Goal: Answer question/provide support: Share knowledge or assist other users

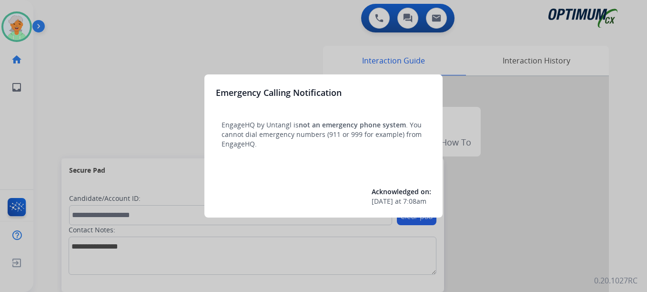
click at [17, 27] on div at bounding box center [323, 146] width 647 height 292
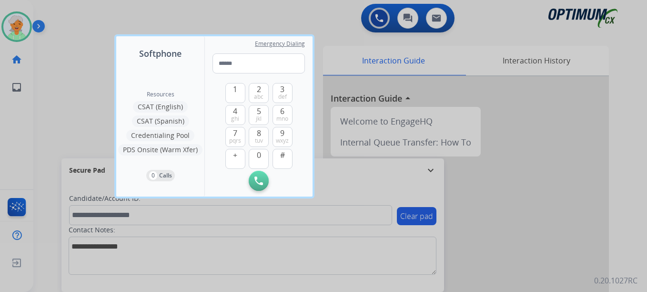
click at [17, 27] on div at bounding box center [323, 146] width 647 height 292
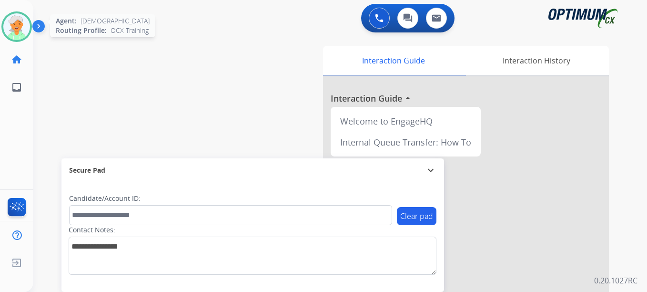
click at [18, 27] on img at bounding box center [16, 26] width 27 height 27
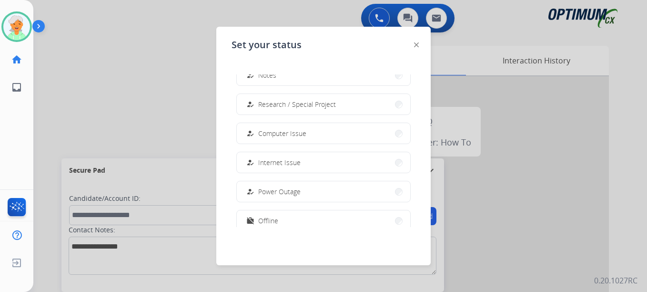
scroll to position [238, 0]
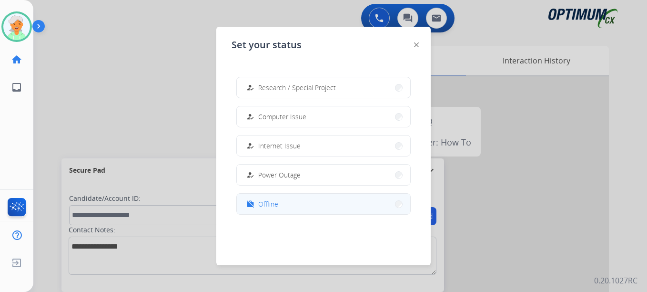
click at [288, 205] on button "work_off Offline" at bounding box center [323, 203] width 173 height 20
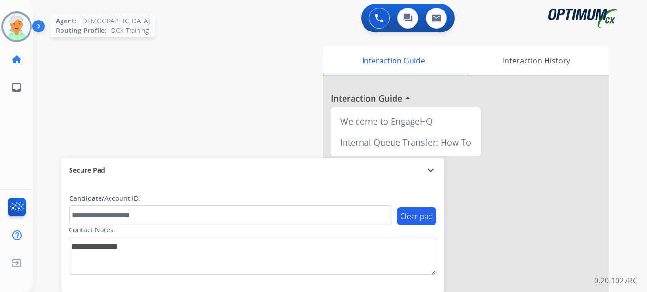
click at [18, 27] on img at bounding box center [16, 26] width 27 height 27
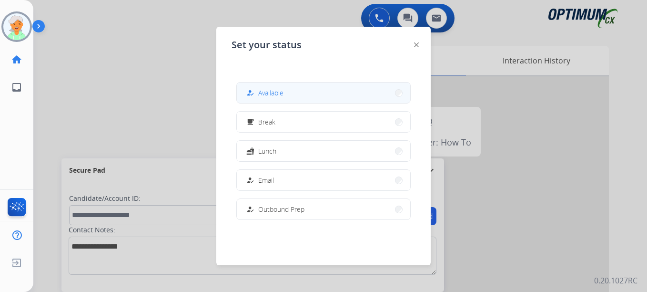
click at [276, 89] on span "Available" at bounding box center [270, 93] width 25 height 10
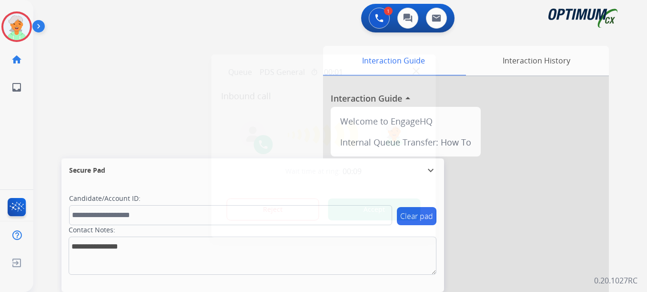
click at [383, 208] on button "Accept" at bounding box center [374, 209] width 92 height 22
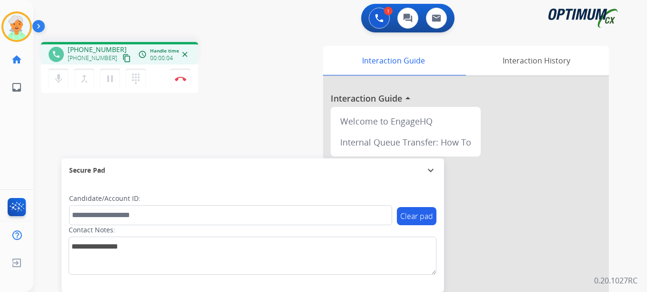
click at [122, 60] on mat-icon "content_copy" at bounding box center [126, 58] width 9 height 9
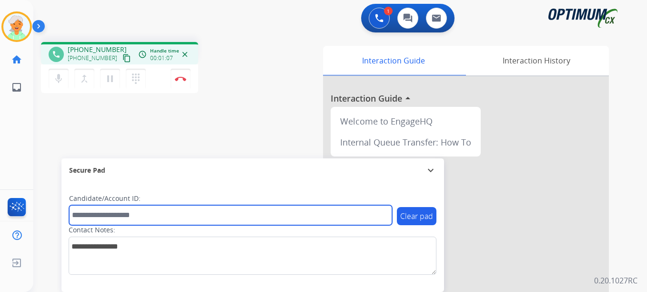
click at [80, 219] on input "text" at bounding box center [230, 215] width 323 height 20
paste input "*********"
type input "*********"
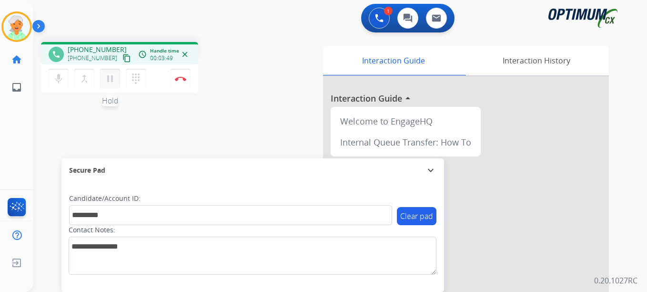
click at [114, 81] on mat-icon "pause" at bounding box center [109, 78] width 11 height 11
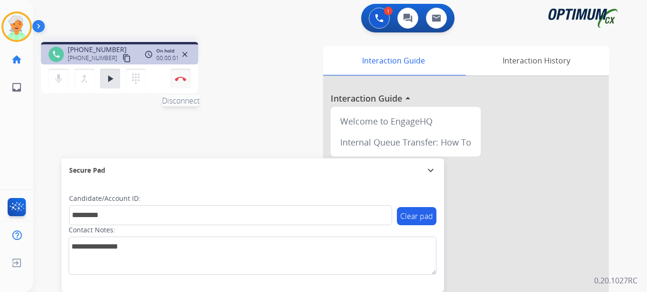
click at [186, 76] on img at bounding box center [180, 78] width 11 height 5
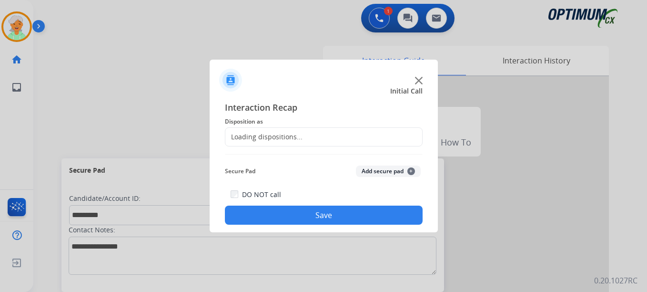
click at [288, 135] on div "Loading dispositions..." at bounding box center [263, 137] width 77 height 10
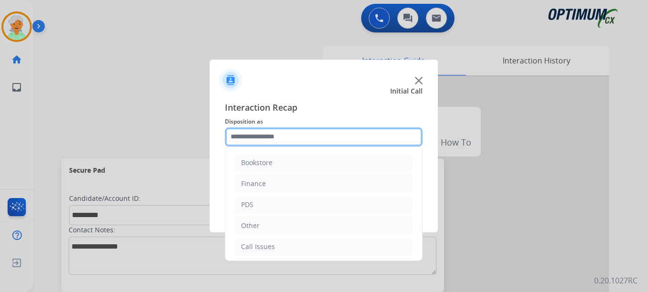
click at [283, 136] on input "text" at bounding box center [324, 136] width 198 height 19
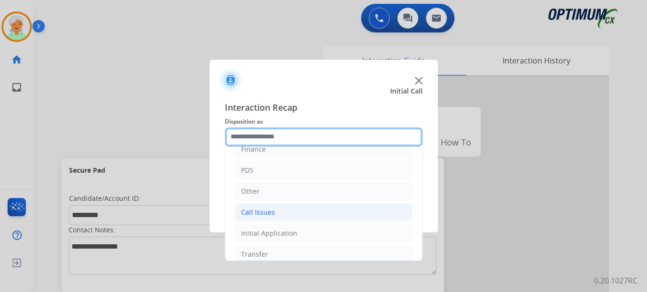
scroll to position [0, 0]
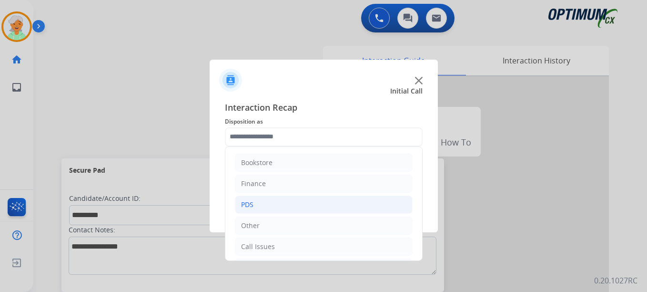
click at [259, 203] on li "PDS" at bounding box center [324, 204] width 178 height 18
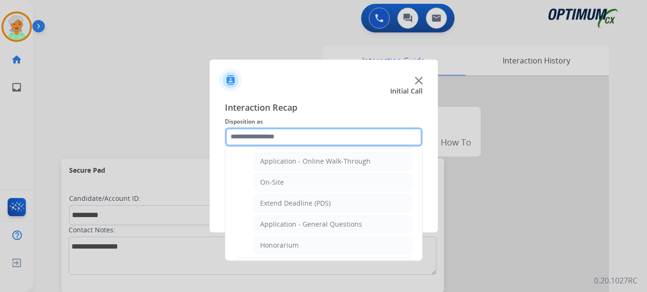
scroll to position [191, 0]
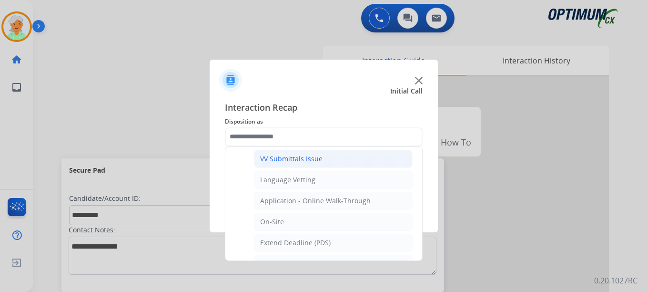
click at [299, 158] on div "VV Submittals Issue" at bounding box center [291, 159] width 62 height 10
type input "**********"
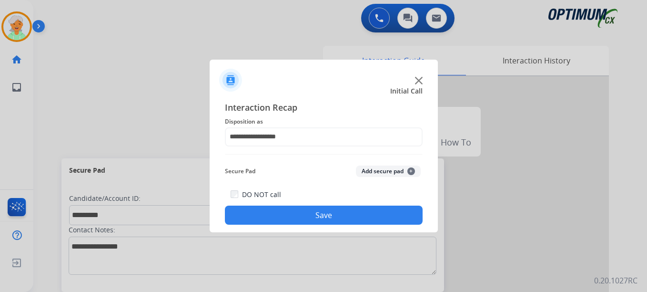
click at [304, 211] on button "Save" at bounding box center [324, 214] width 198 height 19
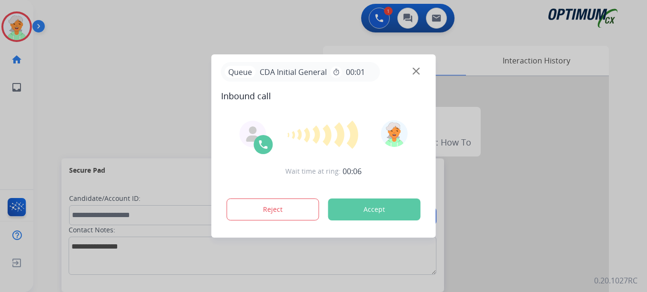
click at [361, 213] on button "Accept" at bounding box center [374, 209] width 92 height 22
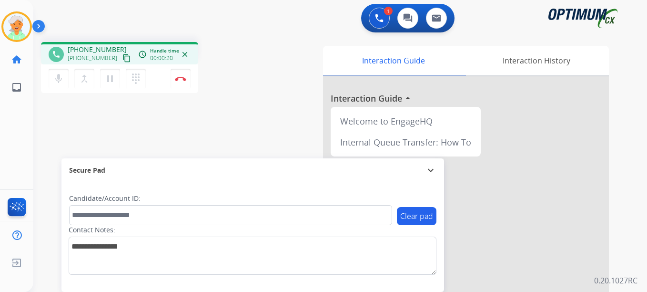
click at [122, 59] on mat-icon "content_copy" at bounding box center [126, 58] width 9 height 9
click at [122, 58] on mat-icon "content_copy" at bounding box center [126, 58] width 9 height 9
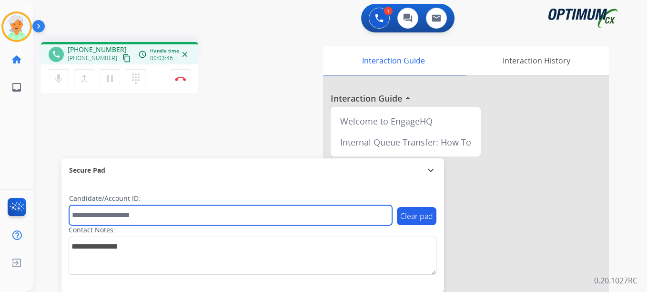
click at [89, 214] on input "text" at bounding box center [230, 215] width 323 height 20
paste input "*******"
type input "*******"
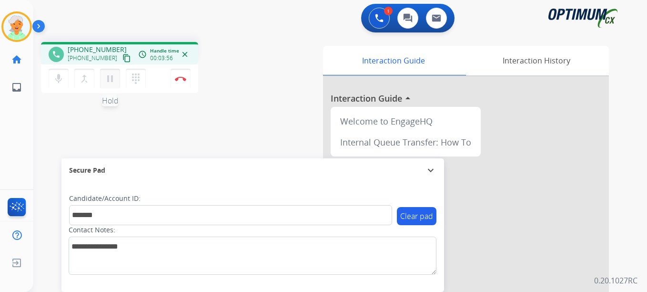
click at [108, 78] on mat-icon "pause" at bounding box center [109, 78] width 11 height 11
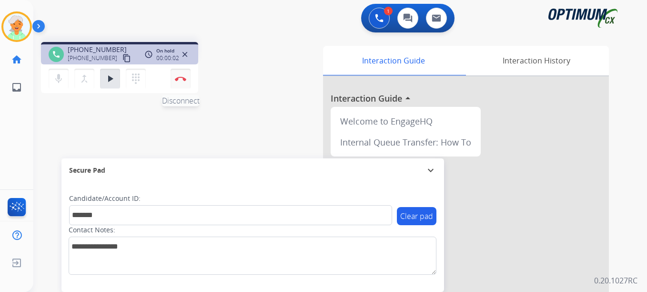
click at [186, 79] on button "Disconnect" at bounding box center [181, 79] width 20 height 20
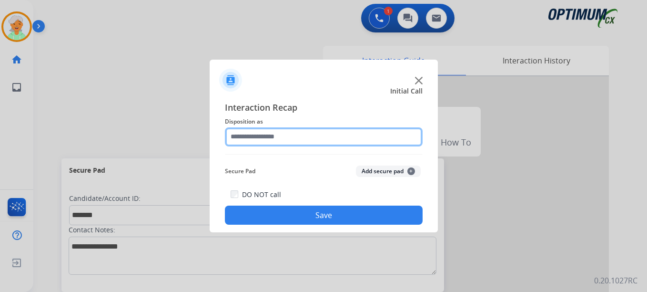
click at [303, 134] on input "text" at bounding box center [324, 136] width 198 height 19
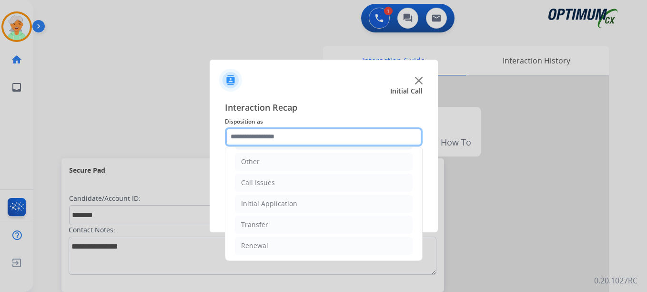
scroll to position [65, 0]
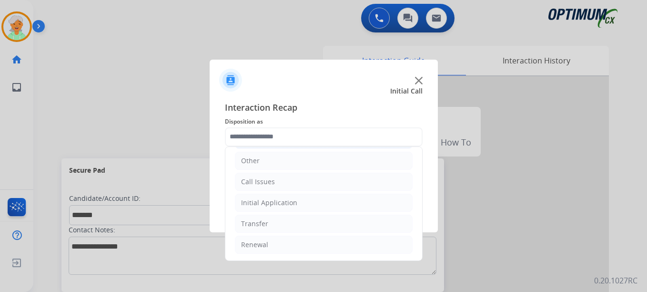
click at [283, 202] on div "Initial Application" at bounding box center [269, 203] width 56 height 10
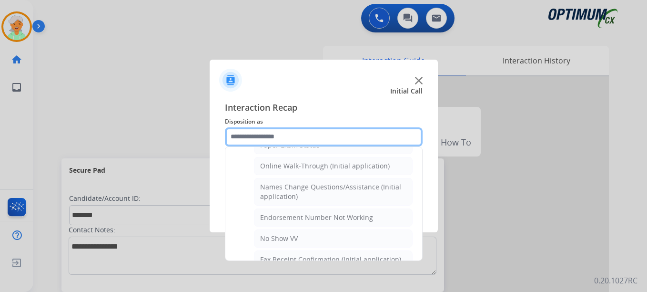
scroll to position [208, 0]
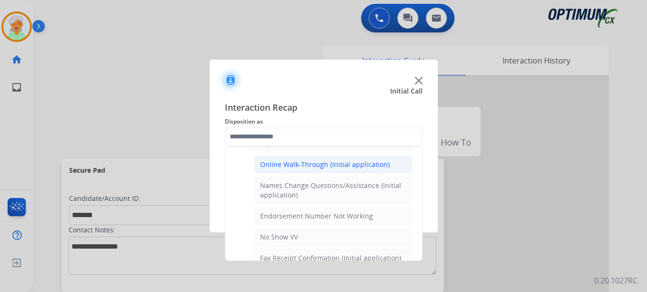
click at [304, 161] on div "Online Walk-Through (Initial application)" at bounding box center [325, 165] width 130 height 10
type input "**********"
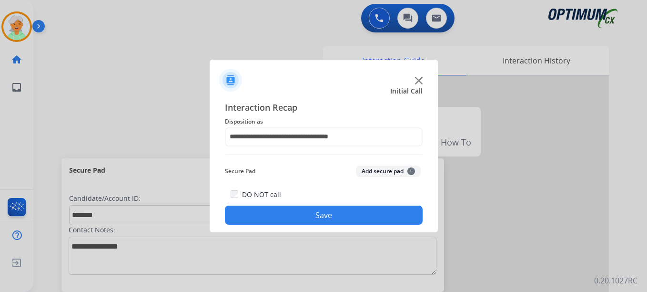
click at [295, 215] on button "Save" at bounding box center [324, 214] width 198 height 19
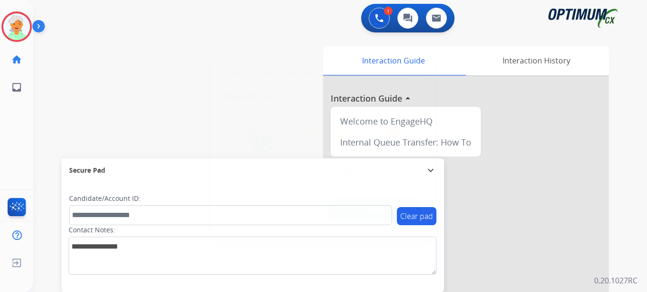
click at [400, 208] on button "Accept" at bounding box center [374, 209] width 92 height 22
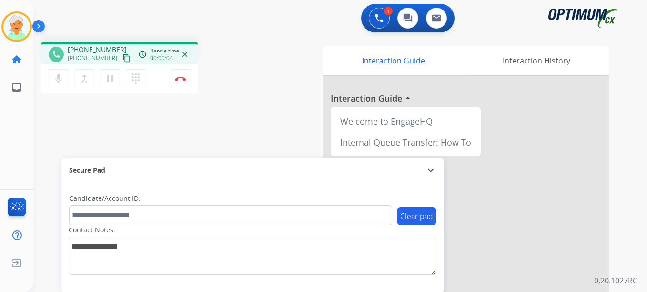
click at [121, 53] on button "content_copy" at bounding box center [126, 57] width 11 height 11
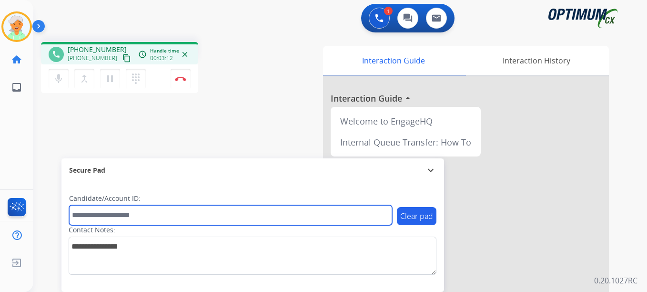
click at [95, 223] on input "text" at bounding box center [230, 215] width 323 height 20
paste input "*******"
type input "*******"
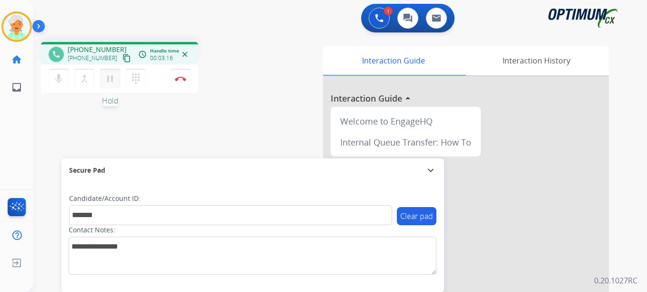
click at [109, 85] on button "pause Hold" at bounding box center [110, 79] width 20 height 20
click at [180, 81] on button "Disconnect" at bounding box center [181, 79] width 20 height 20
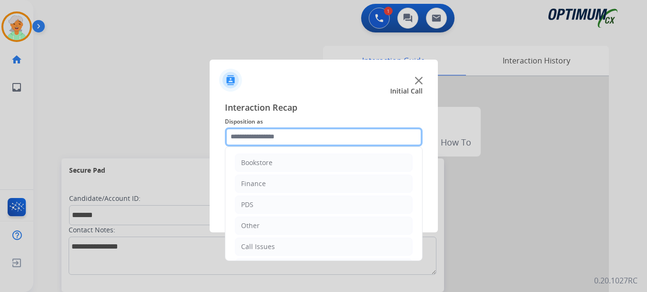
click at [256, 139] on input "text" at bounding box center [324, 136] width 198 height 19
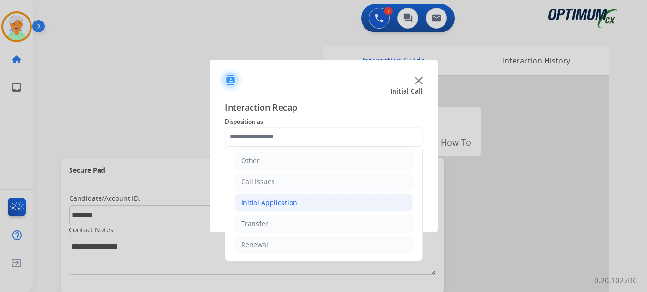
click at [267, 200] on div "Initial Application" at bounding box center [269, 203] width 56 height 10
click at [280, 222] on div "Credential Resend (Initial application)" at bounding box center [320, 224] width 121 height 10
type input "**********"
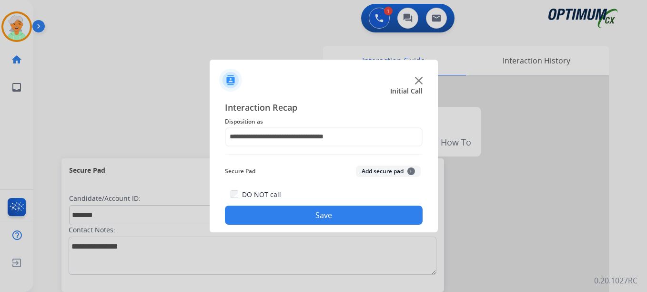
click at [283, 212] on button "Save" at bounding box center [324, 214] width 198 height 19
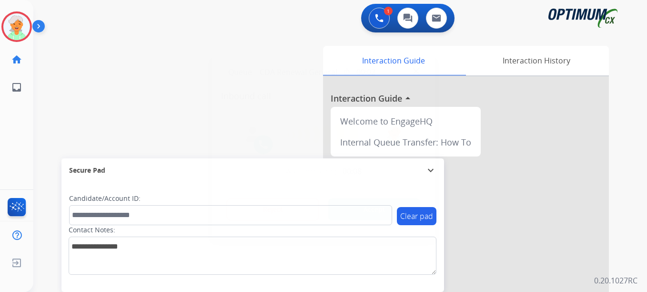
click at [355, 214] on button "Accept" at bounding box center [374, 209] width 92 height 22
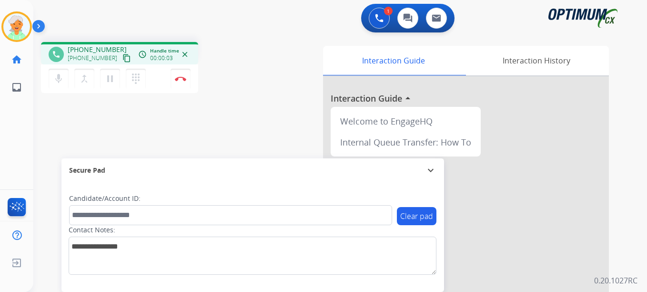
click at [122, 60] on mat-icon "content_copy" at bounding box center [126, 58] width 9 height 9
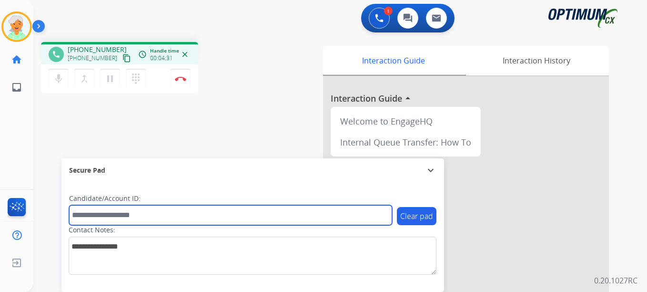
click at [101, 213] on input "text" at bounding box center [230, 215] width 323 height 20
paste input "*******"
type input "*******"
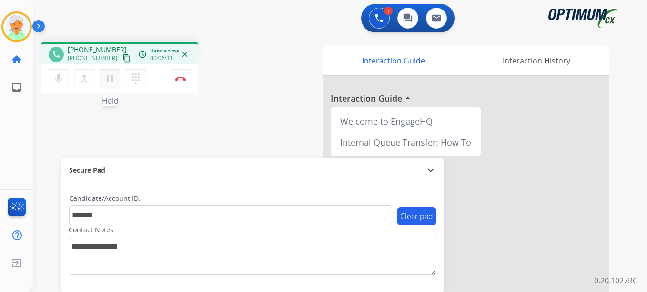
click at [114, 82] on mat-icon "pause" at bounding box center [109, 78] width 11 height 11
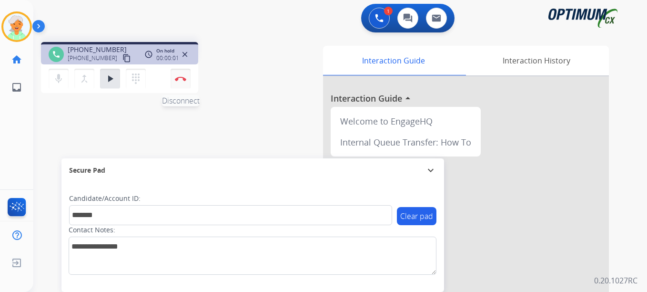
click at [178, 81] on img at bounding box center [180, 78] width 11 height 5
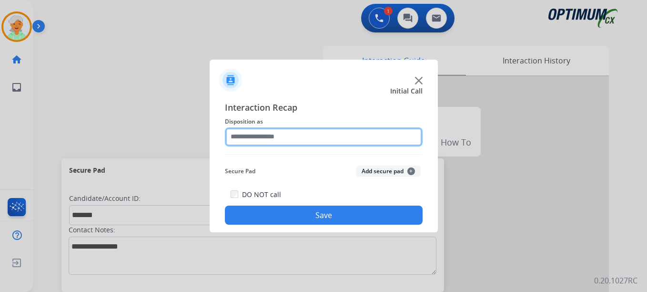
click at [261, 138] on input "text" at bounding box center [324, 136] width 198 height 19
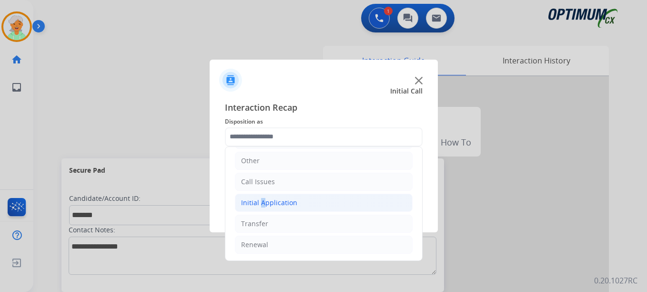
click at [259, 202] on div "Initial Application" at bounding box center [269, 203] width 56 height 10
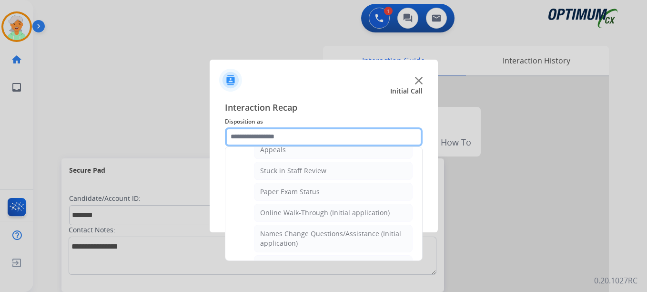
scroll to position [208, 0]
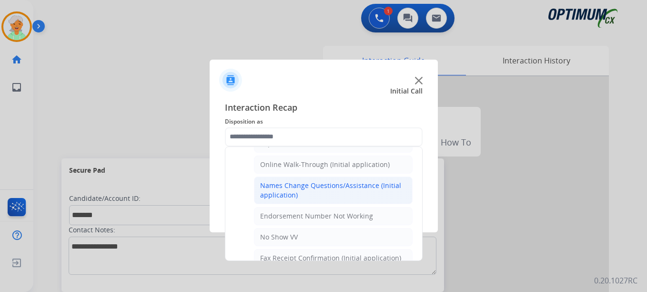
click at [282, 195] on div "Names Change Questions/Assistance (Initial application)" at bounding box center [333, 190] width 146 height 19
type input "**********"
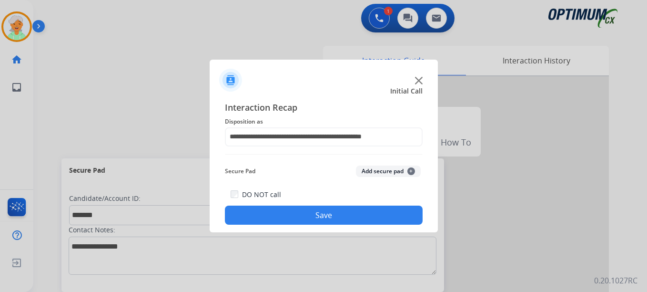
click at [308, 215] on button "Save" at bounding box center [324, 214] width 198 height 19
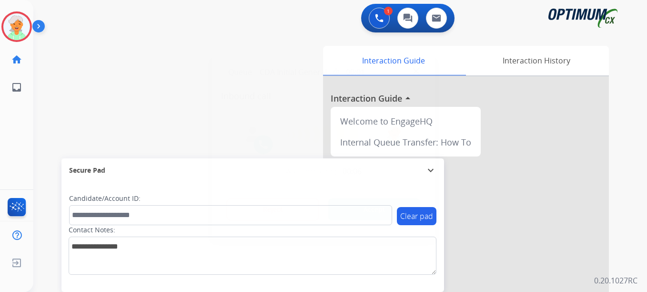
click at [352, 203] on button "Accept" at bounding box center [374, 209] width 92 height 22
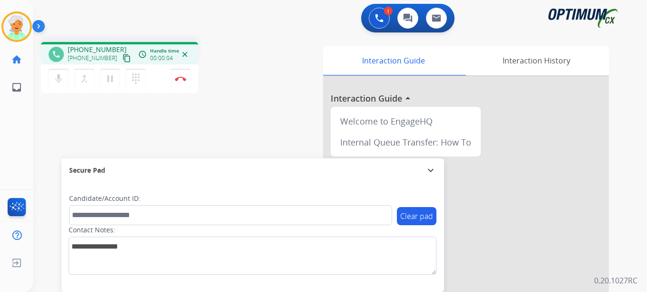
click at [122, 55] on mat-icon "content_copy" at bounding box center [126, 58] width 9 height 9
click at [110, 78] on mat-icon "pause" at bounding box center [109, 78] width 11 height 11
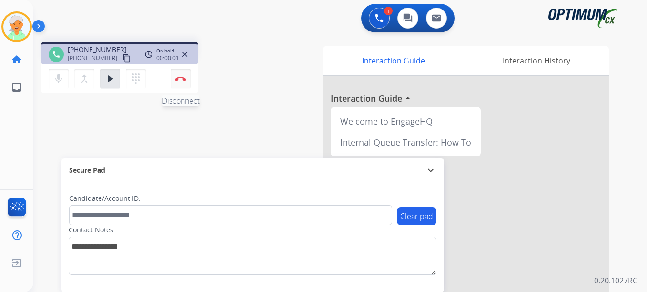
click at [184, 75] on button "Disconnect" at bounding box center [181, 79] width 20 height 20
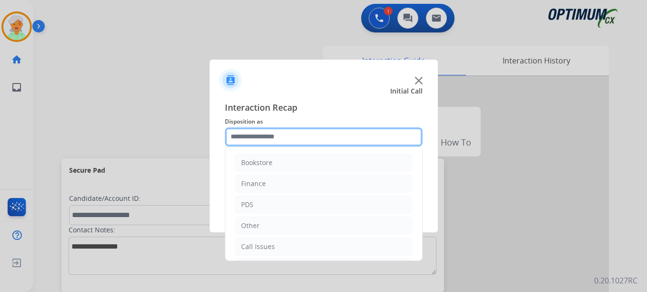
click at [291, 139] on input "text" at bounding box center [324, 136] width 198 height 19
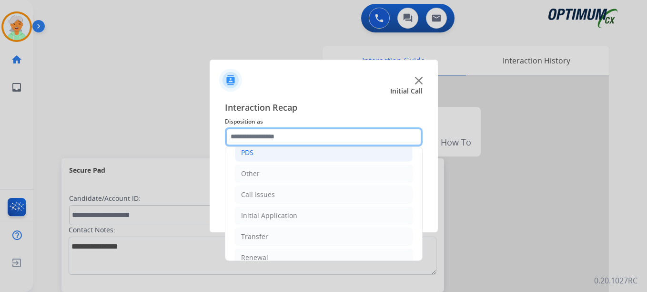
scroll to position [65, 0]
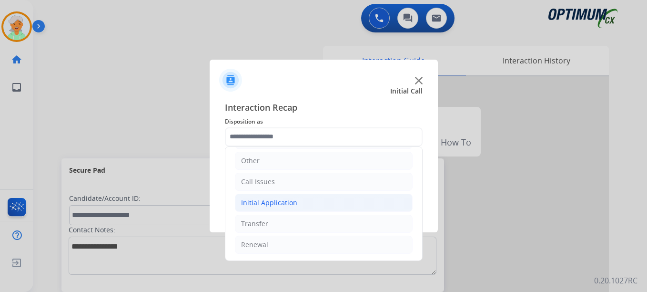
click at [294, 204] on div "Initial Application" at bounding box center [269, 203] width 56 height 10
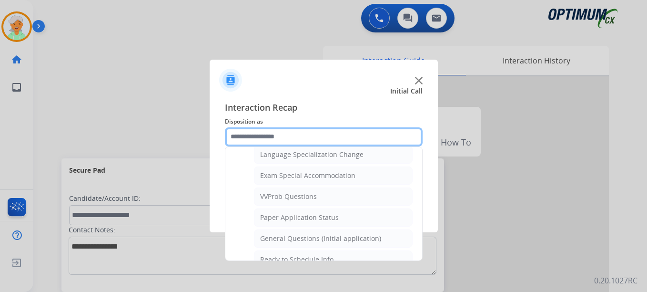
scroll to position [494, 0]
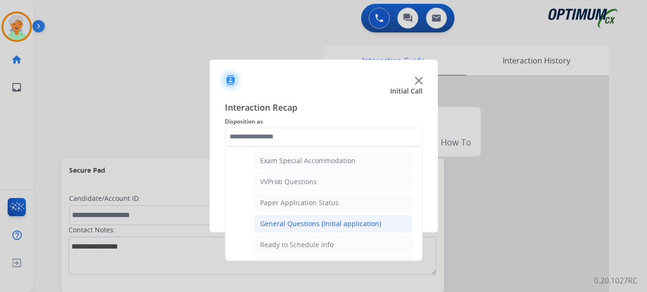
click at [302, 219] on div "General Questions (Initial application)" at bounding box center [320, 224] width 121 height 10
type input "**********"
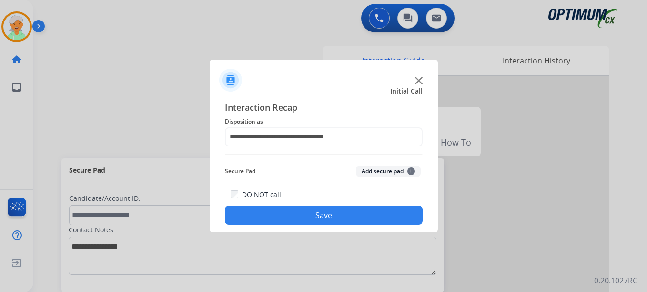
click at [304, 216] on button "Save" at bounding box center [324, 214] width 198 height 19
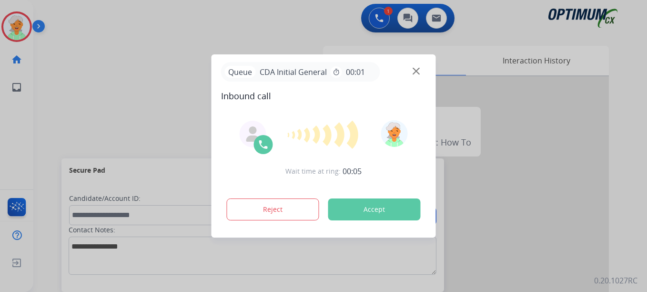
click at [13, 122] on div at bounding box center [323, 146] width 647 height 292
click at [372, 210] on button "Accept" at bounding box center [374, 209] width 92 height 22
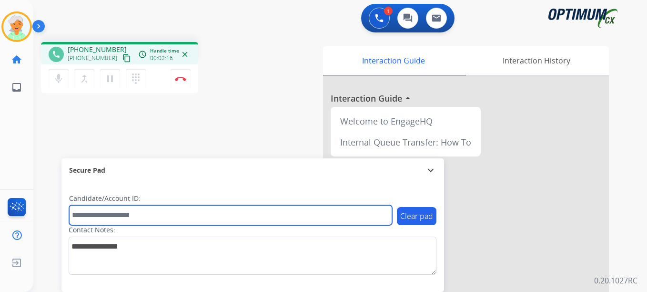
click at [122, 215] on input "text" at bounding box center [230, 215] width 323 height 20
paste input "*******"
type input "*******"
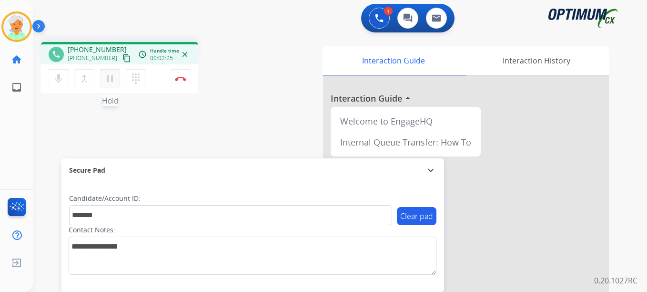
click at [114, 85] on button "pause Hold" at bounding box center [110, 79] width 20 height 20
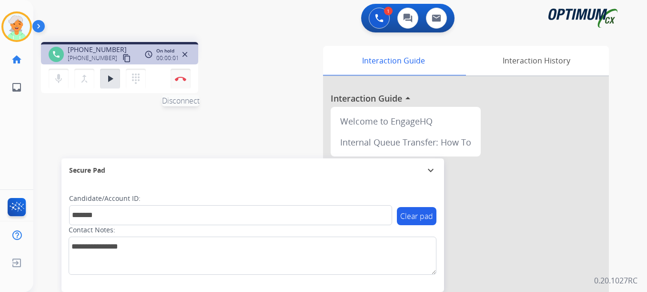
click at [177, 84] on button "Disconnect" at bounding box center [181, 79] width 20 height 20
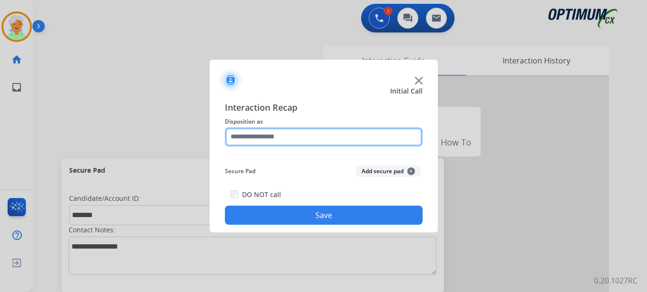
click at [289, 134] on input "text" at bounding box center [324, 136] width 198 height 19
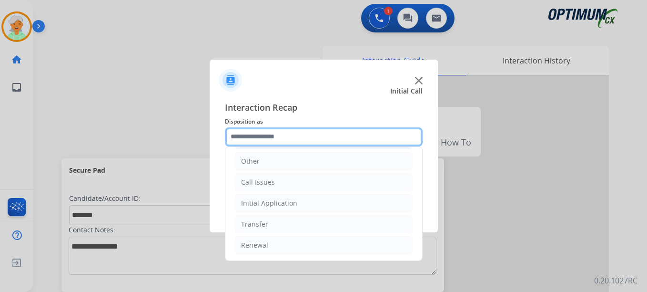
scroll to position [65, 0]
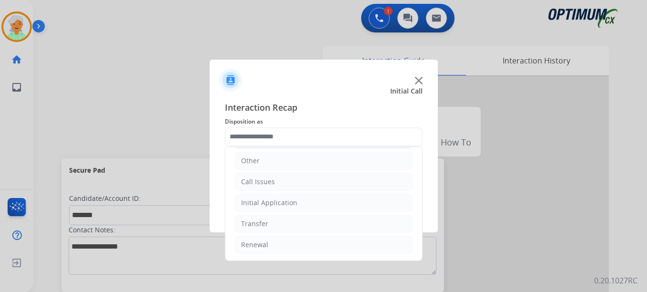
click at [277, 200] on div "Initial Application" at bounding box center [269, 203] width 56 height 10
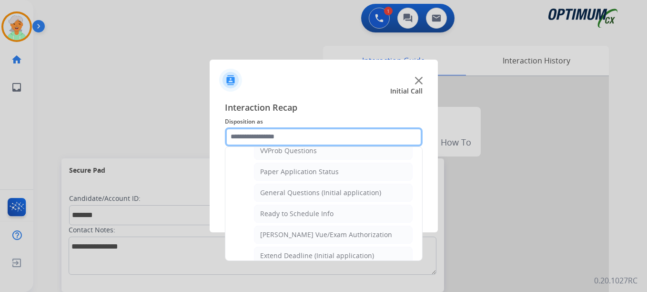
scroll to position [541, 0]
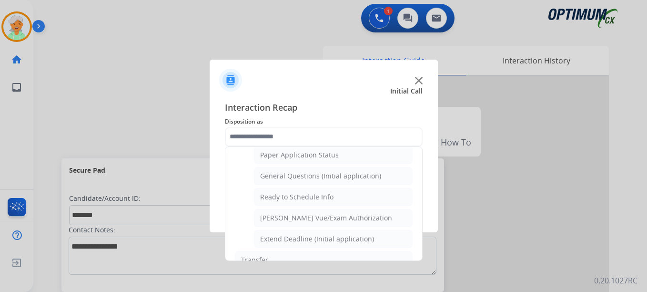
click at [277, 203] on li "Ready to Schedule Info" at bounding box center [333, 197] width 159 height 18
type input "**********"
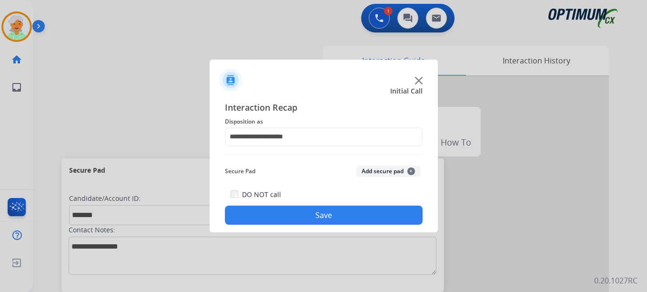
click at [286, 218] on button "Save" at bounding box center [324, 214] width 198 height 19
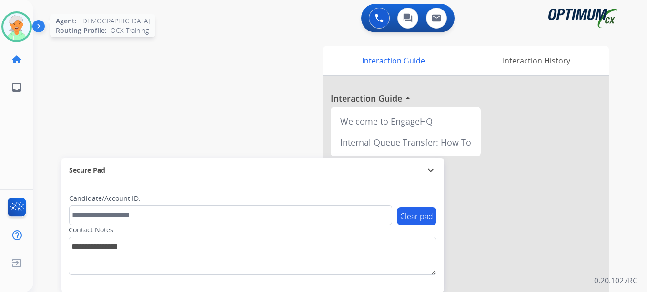
click at [11, 14] on img at bounding box center [16, 26] width 27 height 27
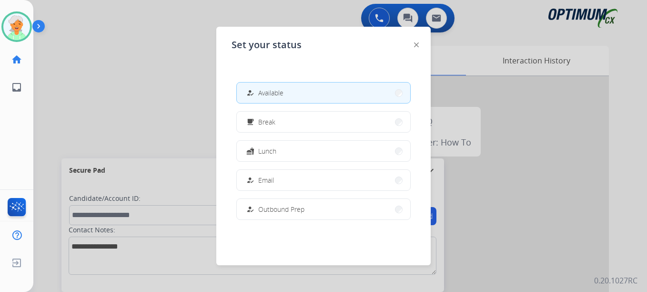
click at [274, 118] on span "Break" at bounding box center [266, 122] width 17 height 10
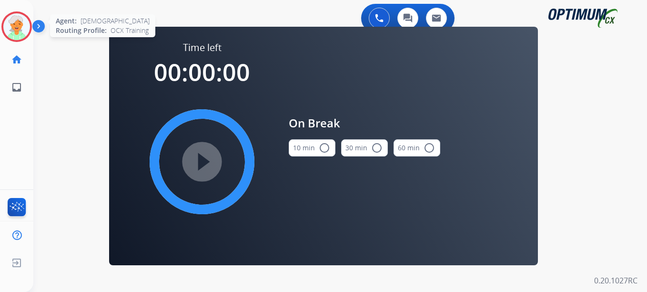
click at [16, 34] on img at bounding box center [16, 26] width 27 height 27
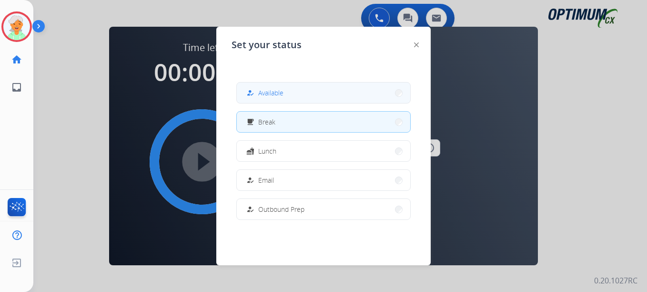
click at [288, 96] on button "how_to_reg Available" at bounding box center [323, 92] width 173 height 20
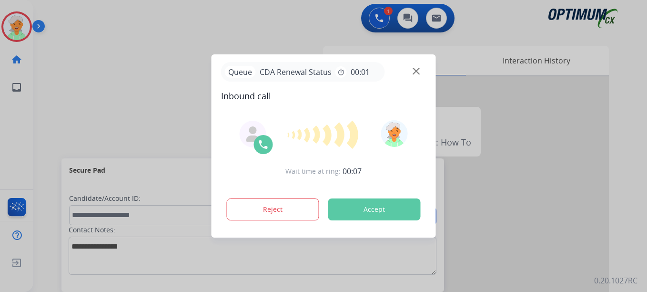
click at [379, 203] on button "Accept" at bounding box center [374, 209] width 92 height 22
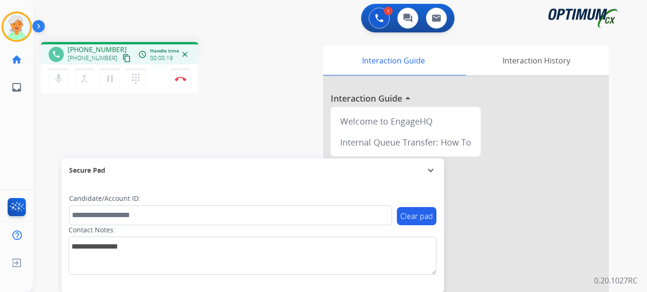
click at [122, 62] on mat-icon "content_copy" at bounding box center [126, 58] width 9 height 9
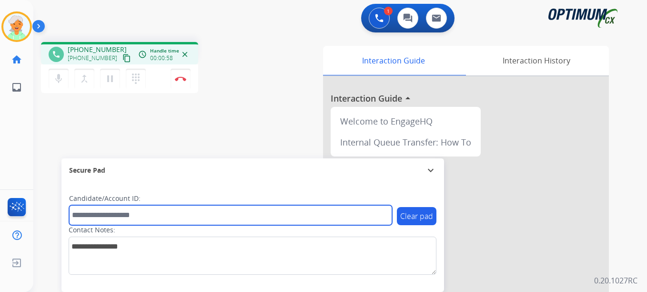
click at [106, 210] on input "text" at bounding box center [230, 215] width 323 height 20
paste input "*******"
type input "*******"
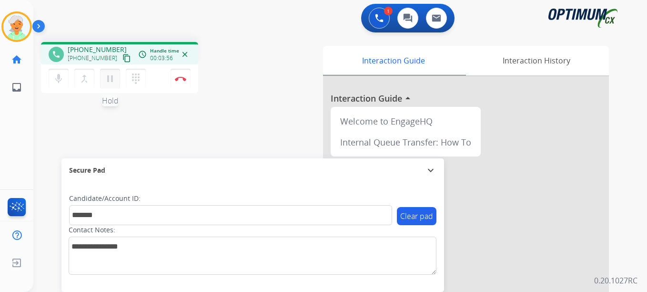
click at [108, 79] on mat-icon "pause" at bounding box center [109, 78] width 11 height 11
click at [178, 82] on button "Disconnect" at bounding box center [181, 79] width 20 height 20
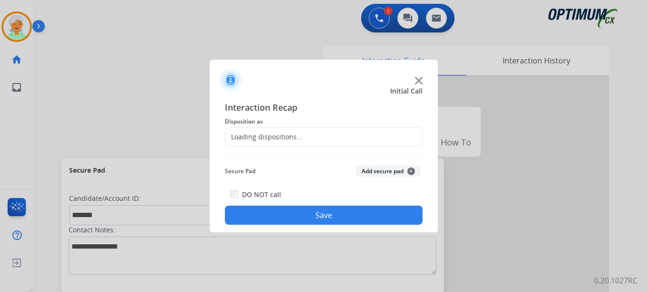
click at [262, 141] on div "Loading dispositions..." at bounding box center [263, 137] width 77 height 10
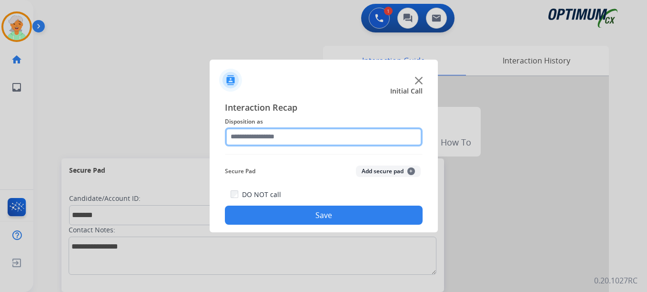
click at [274, 137] on input "text" at bounding box center [324, 136] width 198 height 19
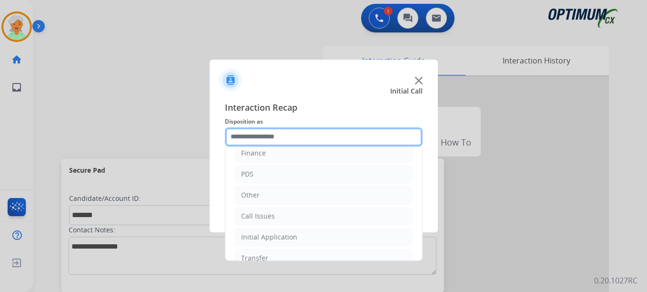
scroll to position [65, 0]
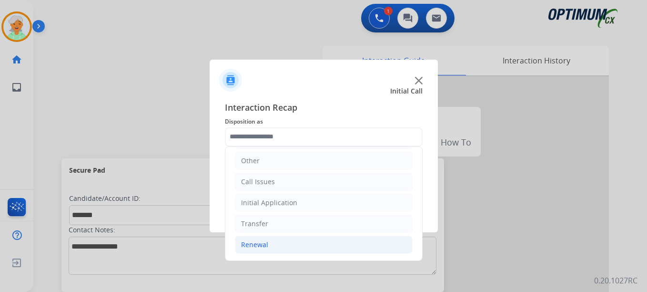
click at [274, 242] on li "Renewal" at bounding box center [324, 244] width 178 height 18
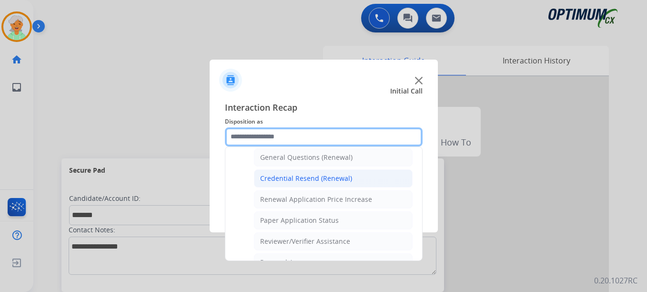
scroll to position [273, 0]
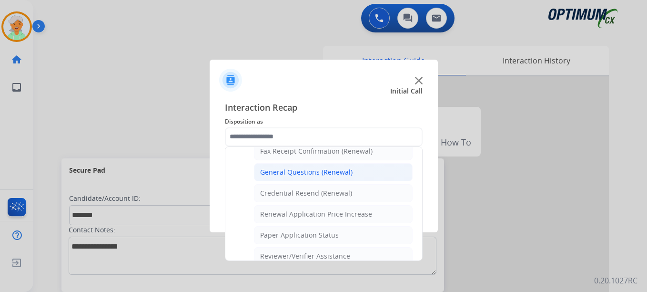
click at [319, 168] on div "General Questions (Renewal)" at bounding box center [306, 172] width 92 height 10
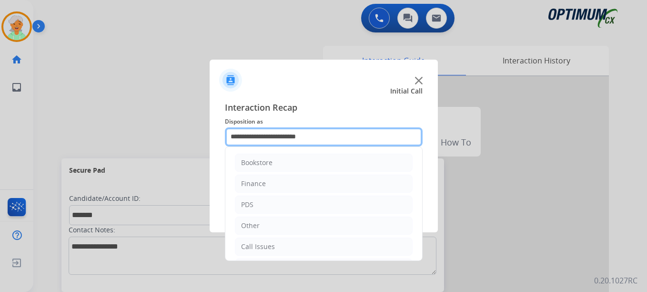
click at [280, 141] on input "**********" at bounding box center [324, 136] width 198 height 19
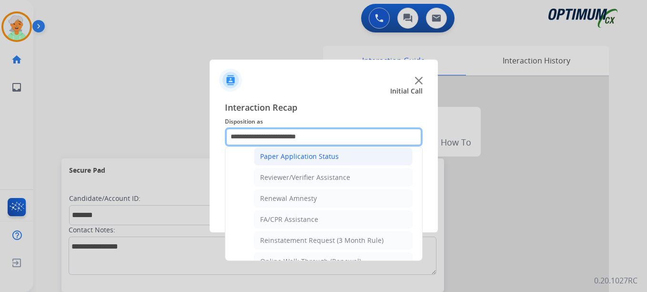
scroll to position [368, 0]
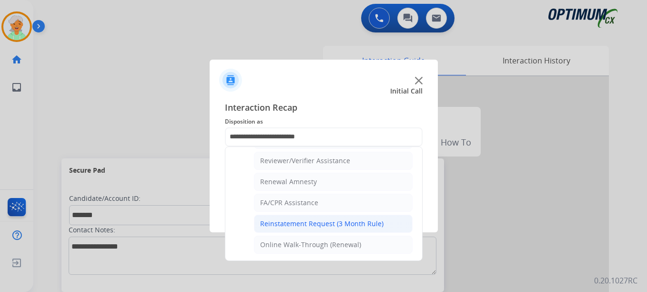
click at [292, 223] on div "Reinstatement Request (3 Month Rule)" at bounding box center [321, 224] width 123 height 10
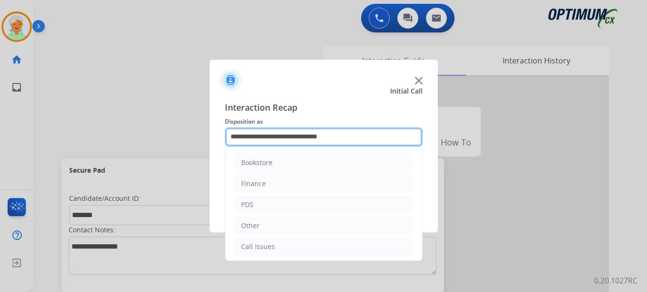
click at [293, 141] on input "**********" at bounding box center [324, 136] width 198 height 19
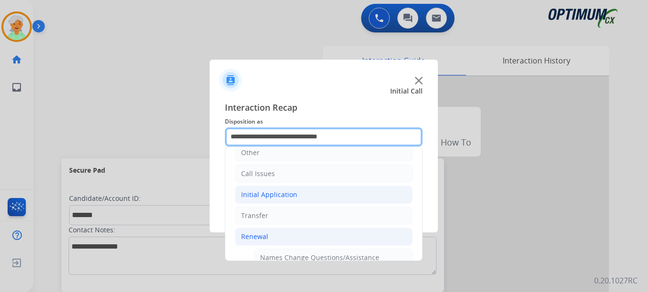
scroll to position [191, 0]
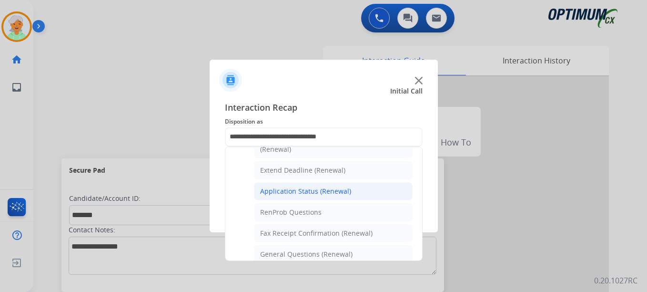
click at [320, 189] on div "Application Status (Renewal)" at bounding box center [305, 191] width 91 height 10
type input "**********"
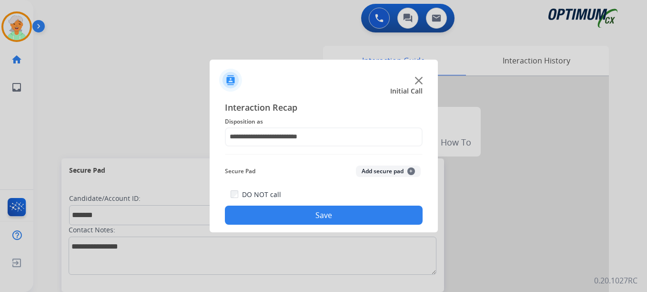
click at [305, 217] on button "Save" at bounding box center [324, 214] width 198 height 19
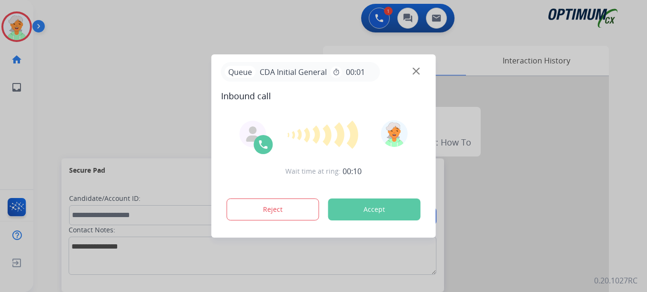
click at [359, 208] on button "Accept" at bounding box center [374, 209] width 92 height 22
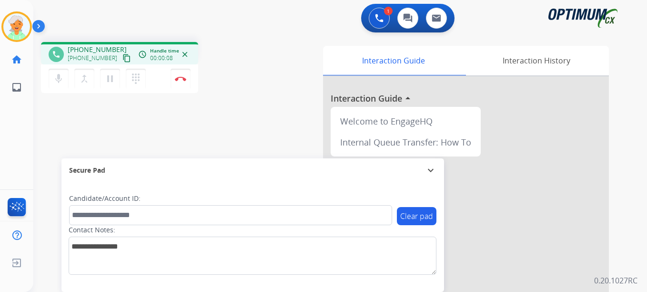
click at [122, 61] on mat-icon "content_copy" at bounding box center [126, 58] width 9 height 9
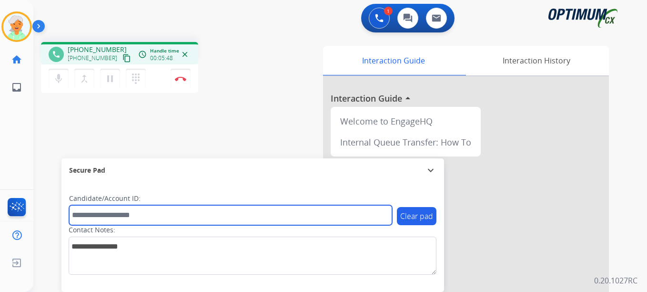
click at [94, 215] on input "text" at bounding box center [230, 215] width 323 height 20
paste input "*******"
type input "*******"
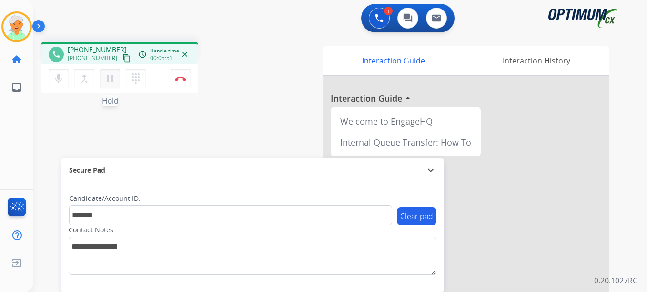
click at [104, 79] on mat-icon "pause" at bounding box center [109, 78] width 11 height 11
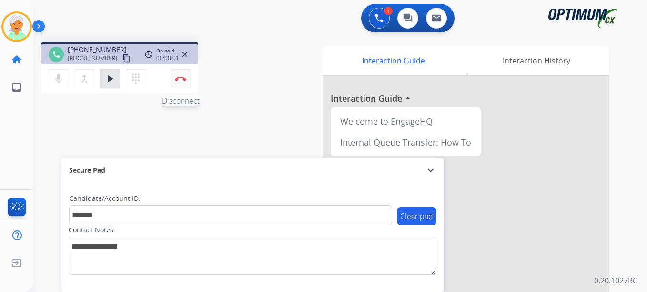
click at [183, 76] on button "Disconnect" at bounding box center [181, 79] width 20 height 20
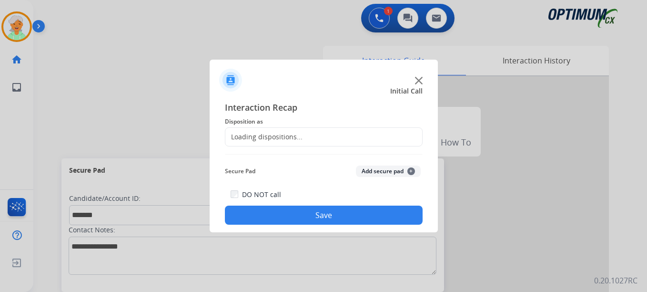
click at [314, 136] on div "Loading dispositions..." at bounding box center [324, 136] width 198 height 19
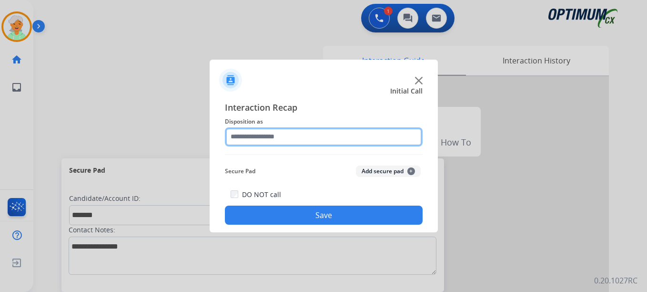
click at [311, 139] on input "text" at bounding box center [324, 136] width 198 height 19
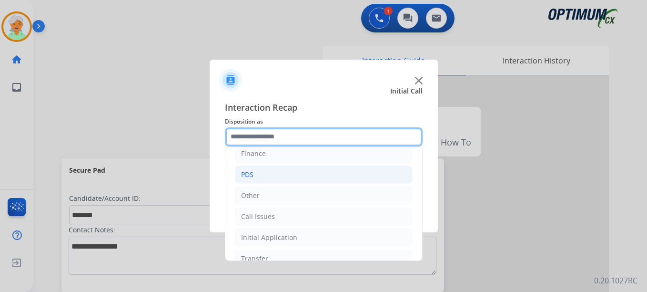
scroll to position [65, 0]
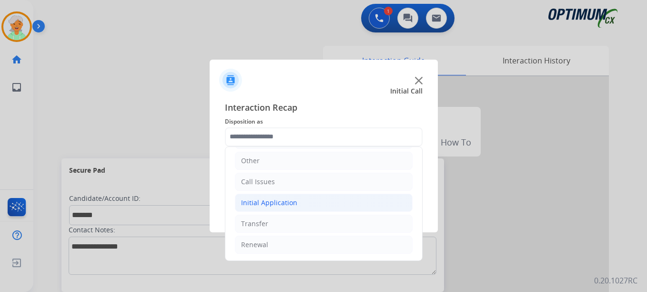
click at [294, 205] on div "Initial Application" at bounding box center [269, 203] width 56 height 10
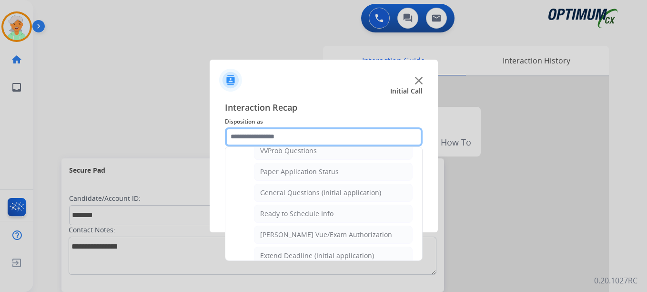
scroll to position [541, 0]
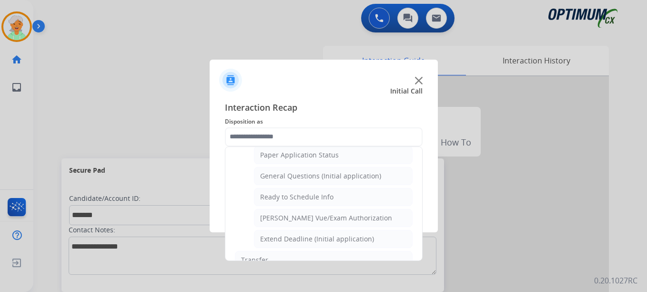
click at [302, 197] on div "Ready to Schedule Info" at bounding box center [296, 197] width 73 height 10
type input "**********"
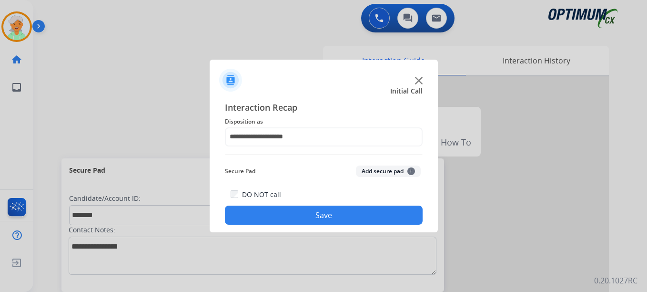
click at [307, 219] on button "Save" at bounding box center [324, 214] width 198 height 19
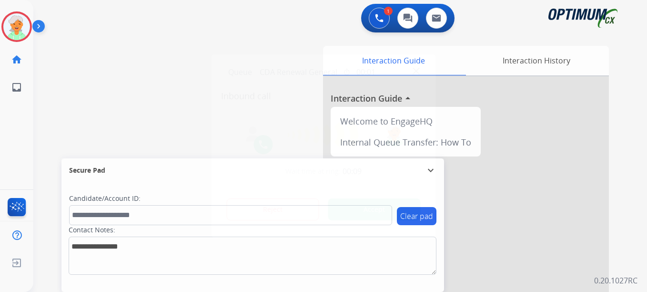
click at [352, 210] on button "Accept" at bounding box center [374, 209] width 92 height 22
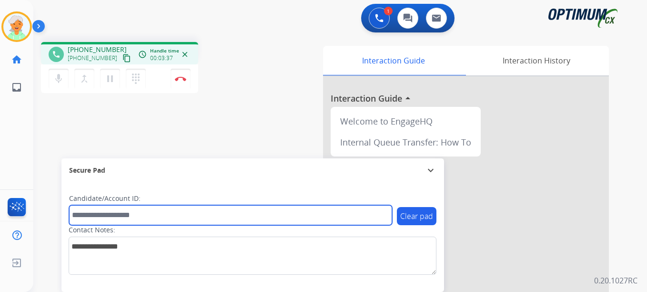
click at [104, 217] on input "text" at bounding box center [230, 215] width 323 height 20
paste input "*******"
type input "*******"
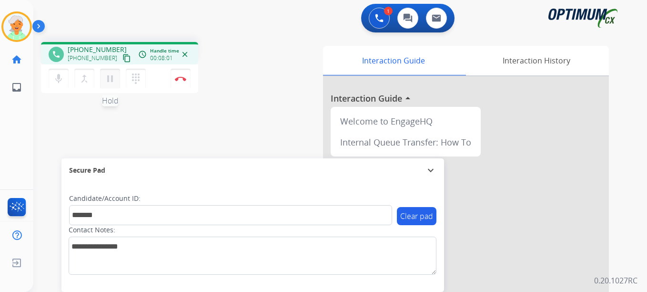
click at [107, 82] on mat-icon "pause" at bounding box center [109, 78] width 11 height 11
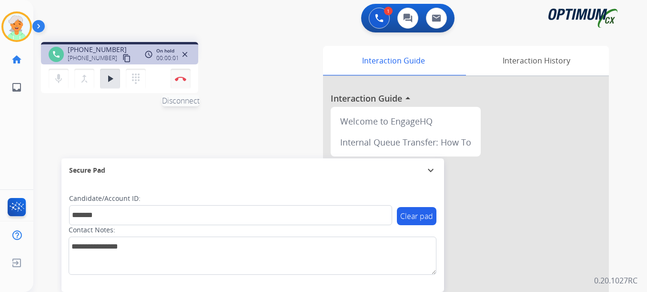
click at [175, 81] on img at bounding box center [180, 78] width 11 height 5
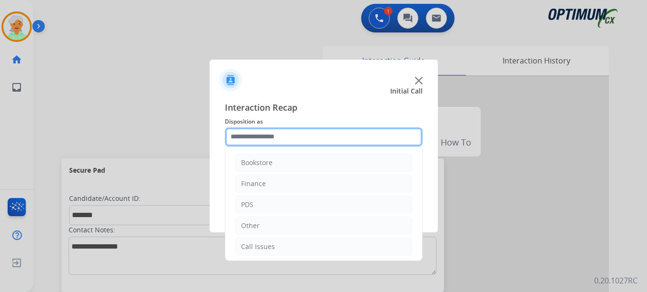
click at [270, 141] on input "text" at bounding box center [324, 136] width 198 height 19
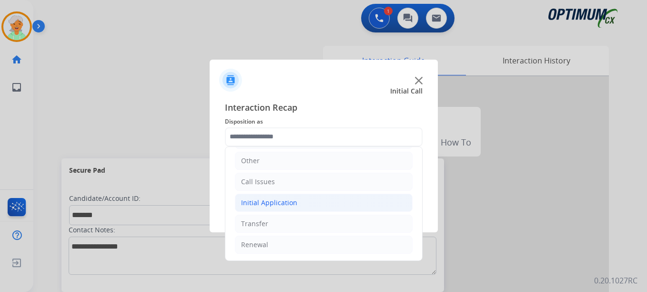
click at [264, 198] on div "Initial Application" at bounding box center [269, 203] width 56 height 10
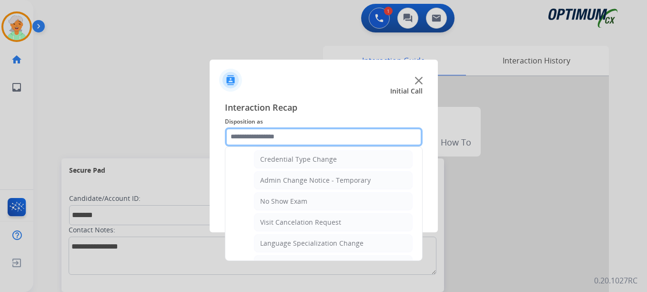
scroll to position [398, 0]
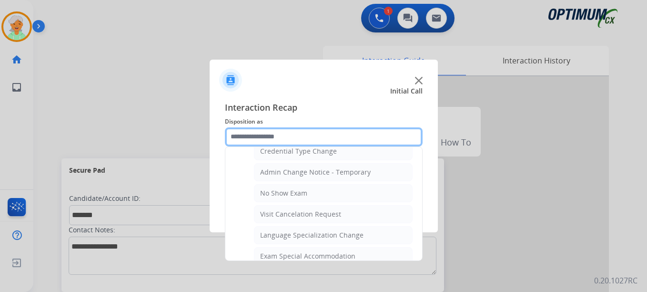
click at [277, 132] on input "text" at bounding box center [324, 136] width 198 height 19
type input "*"
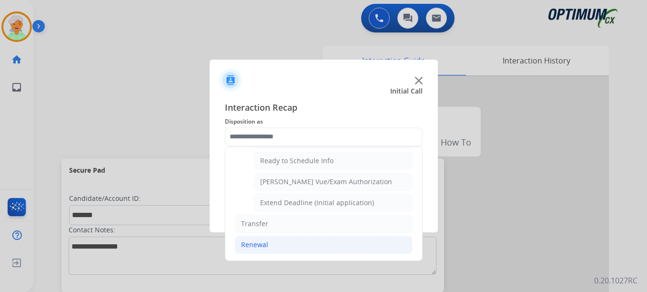
click at [248, 241] on div "Renewal" at bounding box center [254, 245] width 27 height 10
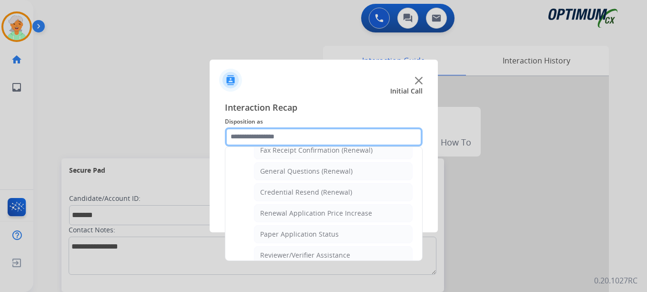
scroll to position [273, 0]
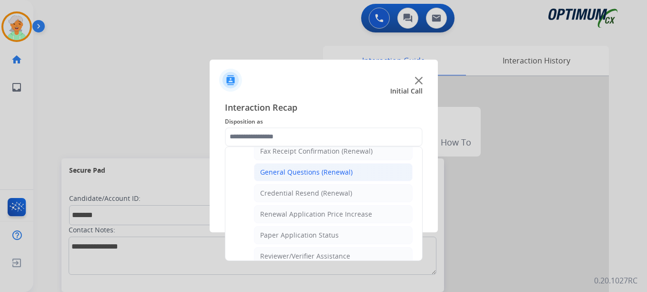
click at [301, 175] on div "General Questions (Renewal)" at bounding box center [306, 172] width 92 height 10
type input "**********"
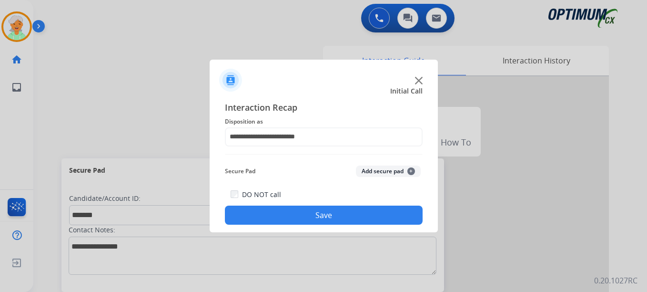
click at [308, 219] on button "Save" at bounding box center [324, 214] width 198 height 19
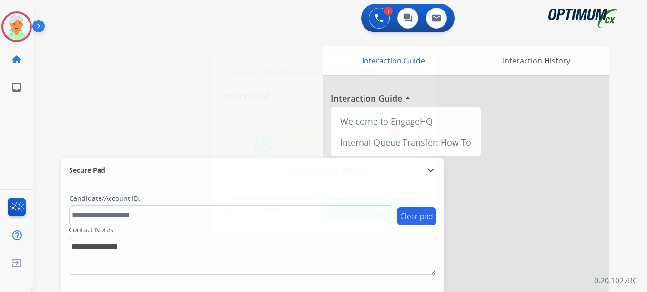
click at [353, 210] on button "Accept" at bounding box center [374, 209] width 92 height 22
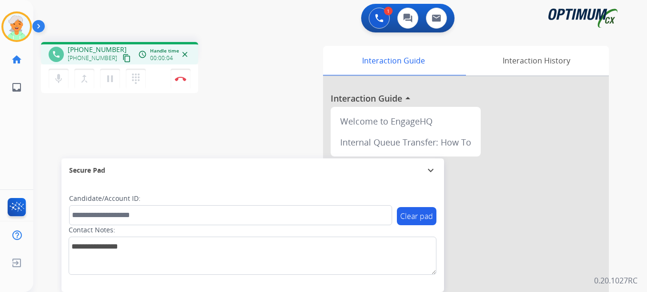
click at [122, 59] on mat-icon "content_copy" at bounding box center [126, 58] width 9 height 9
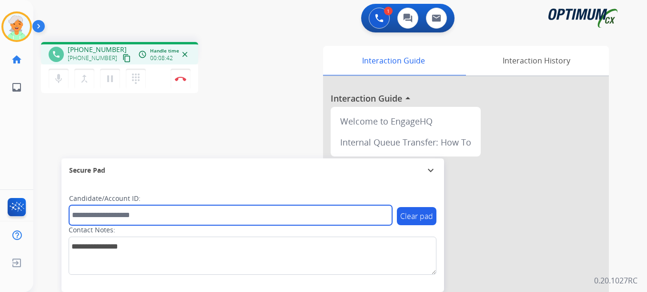
click at [117, 219] on input "text" at bounding box center [230, 215] width 323 height 20
paste input "*******"
type input "*******"
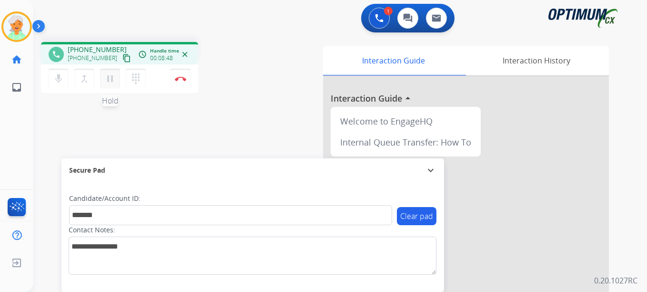
click at [113, 84] on mat-icon "pause" at bounding box center [109, 78] width 11 height 11
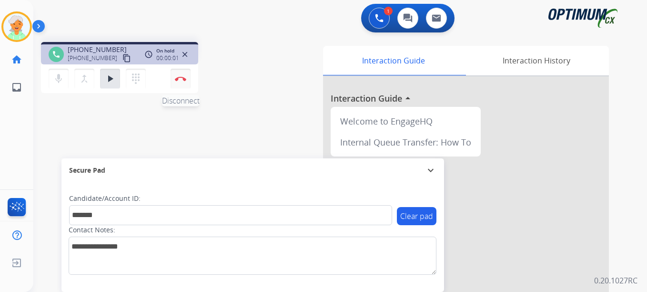
click at [182, 76] on button "Disconnect" at bounding box center [181, 79] width 20 height 20
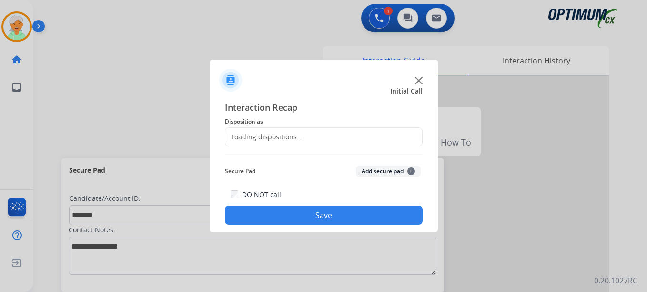
click at [282, 136] on div "Loading dispositions..." at bounding box center [263, 137] width 77 height 10
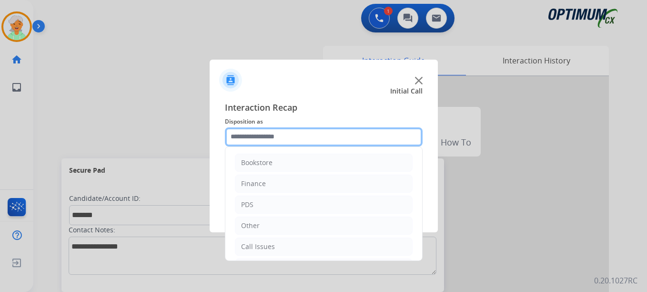
click at [285, 135] on input "text" at bounding box center [324, 136] width 198 height 19
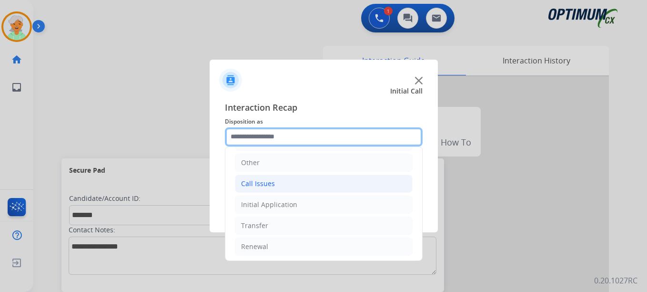
scroll to position [65, 0]
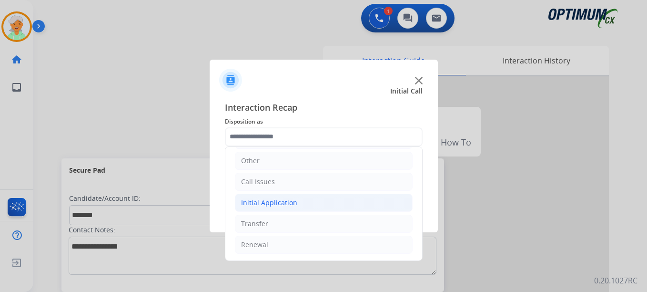
click at [276, 202] on div "Initial Application" at bounding box center [269, 203] width 56 height 10
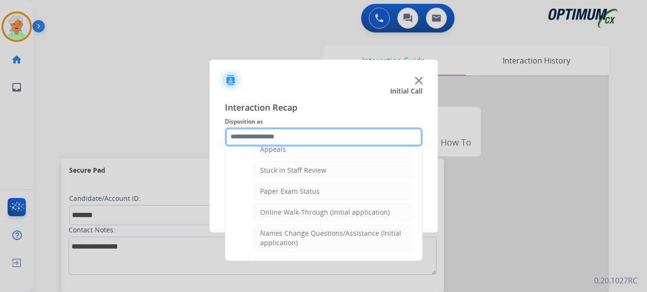
scroll to position [208, 0]
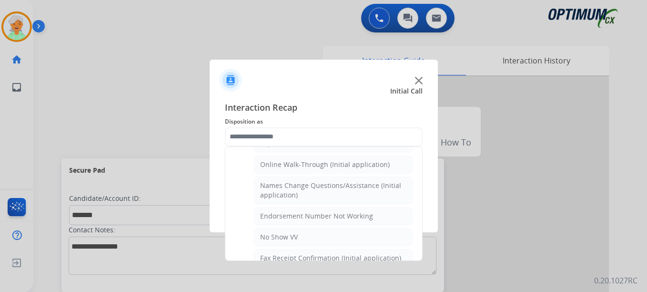
click at [284, 164] on div "Online Walk-Through (Initial application)" at bounding box center [325, 165] width 130 height 10
type input "**********"
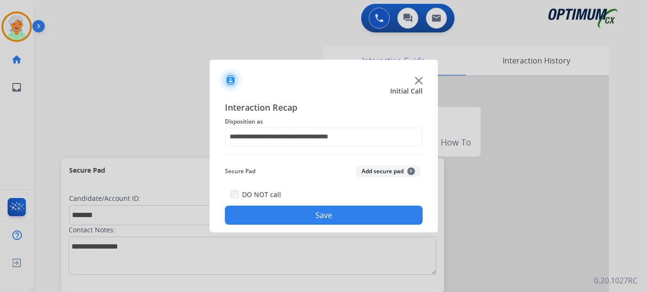
click at [314, 217] on button "Save" at bounding box center [324, 214] width 198 height 19
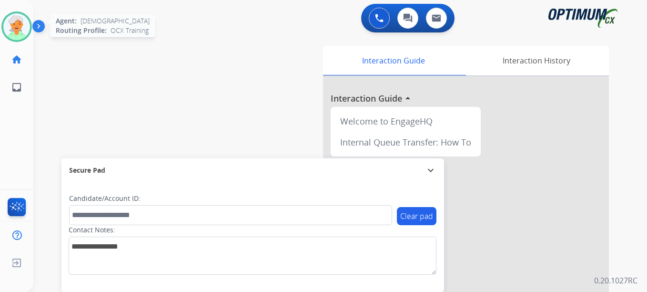
click at [19, 28] on img at bounding box center [16, 26] width 27 height 27
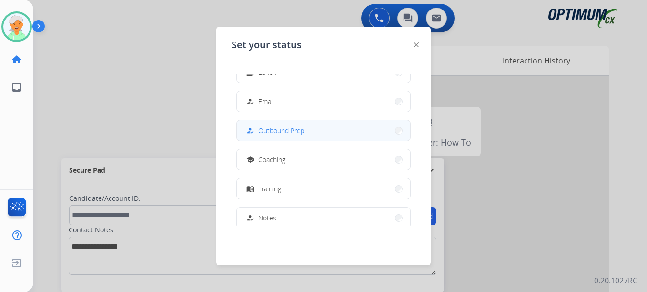
scroll to position [95, 0]
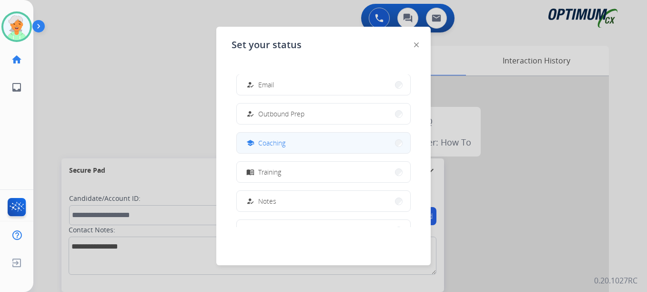
click at [288, 150] on button "school Coaching" at bounding box center [323, 142] width 173 height 20
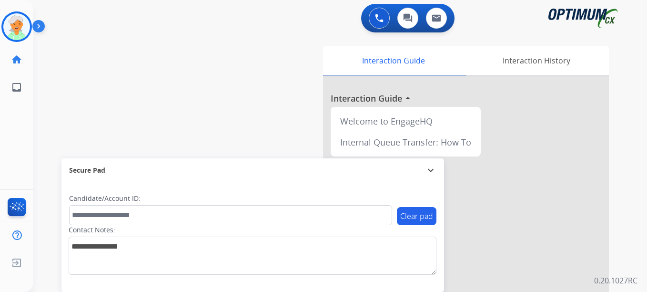
click at [57, 118] on div "swap_horiz Break voice bridge close_fullscreen Connect 3-Way Call merge_type Se…" at bounding box center [328, 232] width 591 height 397
click at [25, 26] on img at bounding box center [16, 26] width 27 height 27
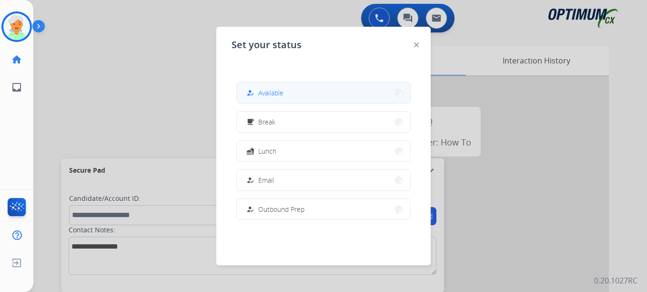
click at [291, 93] on button "how_to_reg Available" at bounding box center [323, 92] width 173 height 20
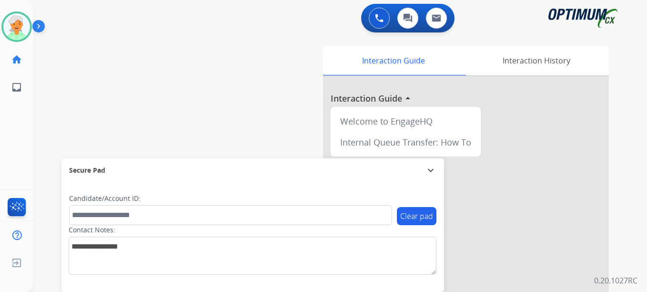
click at [291, 93] on div "Interaction Guide Interaction History Interaction Guide arrow_drop_up Welcome t…" at bounding box center [444, 239] width 329 height 386
click at [354, 215] on button "Accept" at bounding box center [374, 209] width 92 height 22
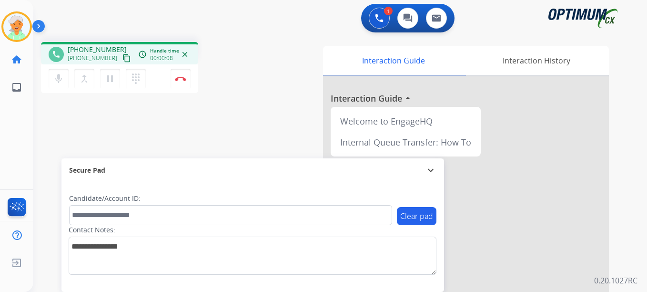
click at [122, 60] on mat-icon "content_copy" at bounding box center [126, 58] width 9 height 9
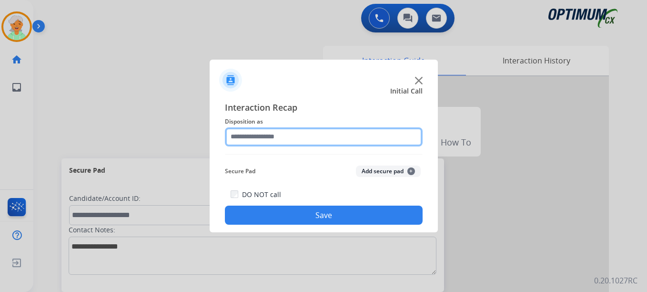
click at [315, 141] on input "text" at bounding box center [324, 136] width 198 height 19
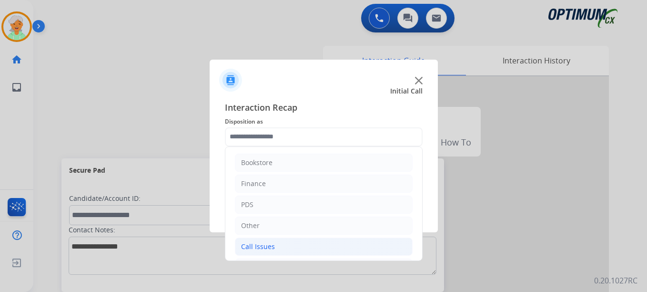
click at [268, 246] on div "Call Issues" at bounding box center [258, 247] width 34 height 10
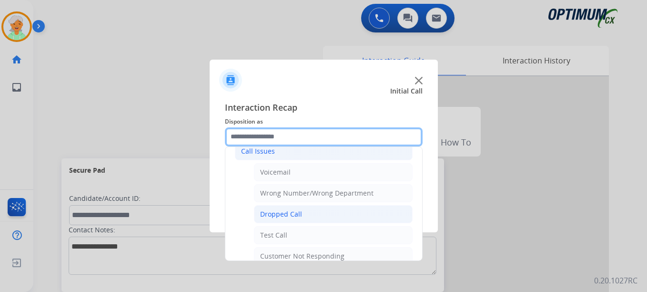
scroll to position [143, 0]
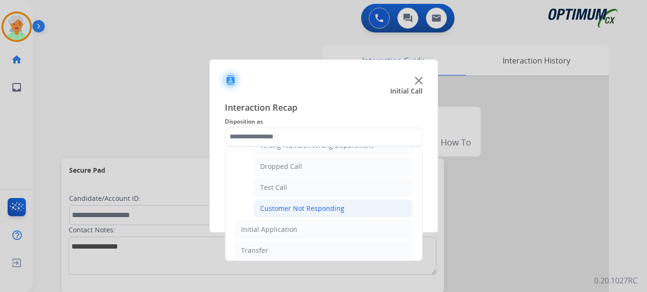
click at [364, 212] on li "Customer Not Responding" at bounding box center [333, 208] width 159 height 18
type input "**********"
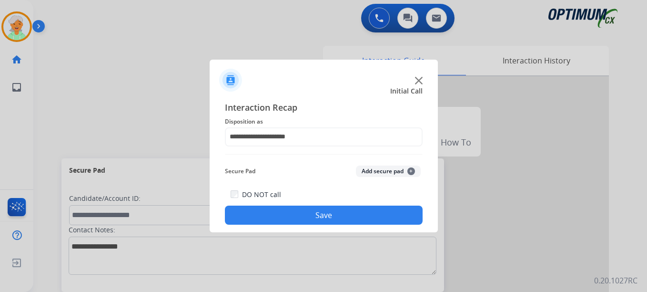
click at [292, 214] on button "Save" at bounding box center [324, 214] width 198 height 19
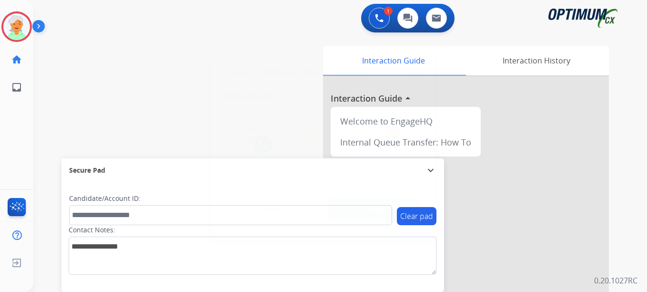
click at [346, 207] on button "Accept" at bounding box center [374, 209] width 92 height 22
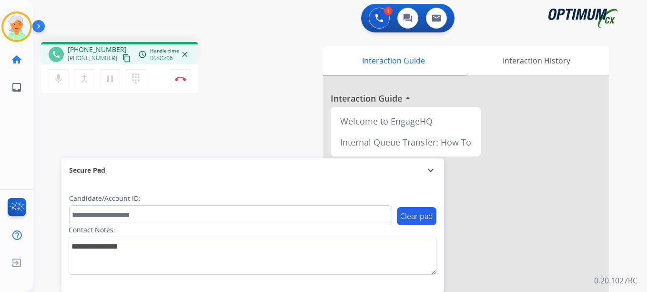
click at [122, 59] on mat-icon "content_copy" at bounding box center [126, 58] width 9 height 9
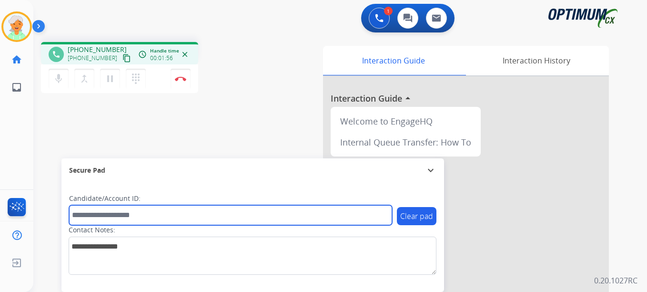
click at [78, 216] on input "text" at bounding box center [230, 215] width 323 height 20
paste input "*******"
type input "*******"
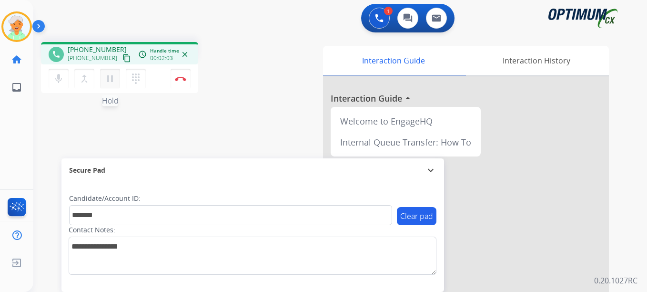
click at [111, 75] on mat-icon "pause" at bounding box center [109, 78] width 11 height 11
click at [180, 81] on button "Disconnect" at bounding box center [181, 79] width 20 height 20
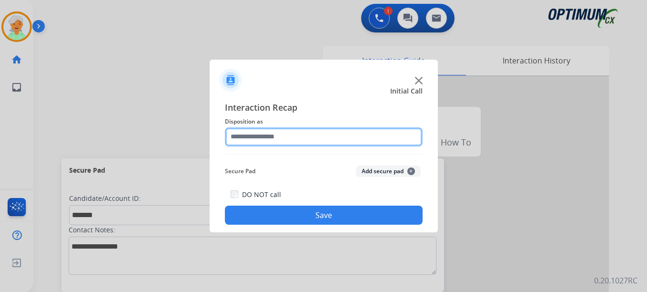
click at [283, 128] on input "text" at bounding box center [324, 136] width 198 height 19
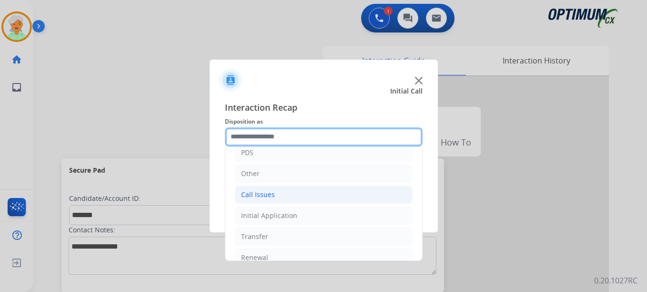
scroll to position [65, 0]
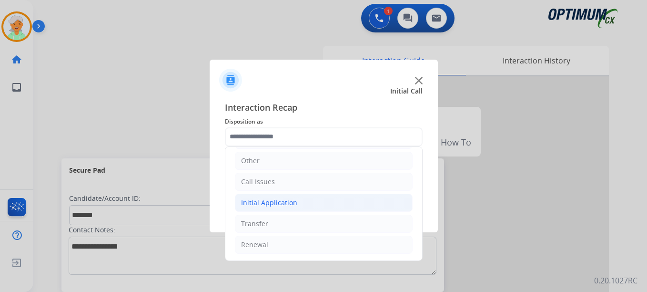
click at [278, 202] on div "Initial Application" at bounding box center [269, 203] width 56 height 10
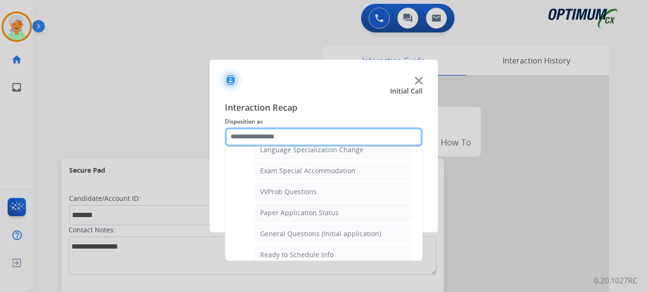
scroll to position [541, 0]
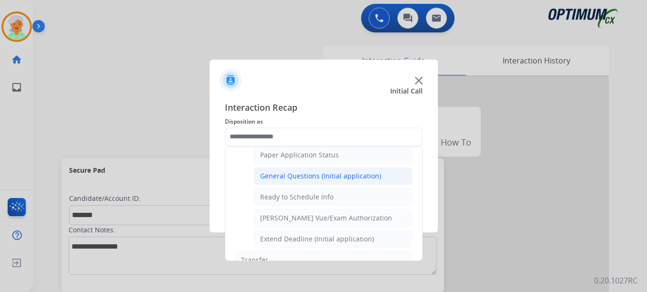
click at [293, 177] on div "General Questions (Initial application)" at bounding box center [320, 176] width 121 height 10
type input "**********"
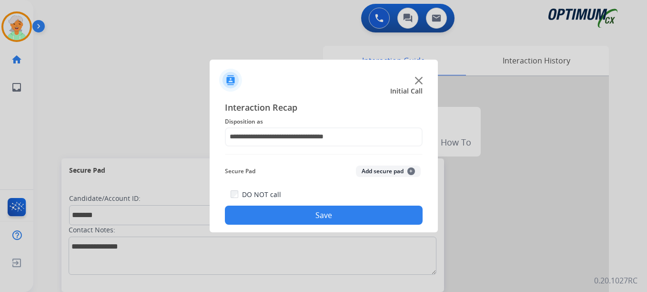
click at [301, 219] on button "Save" at bounding box center [324, 214] width 198 height 19
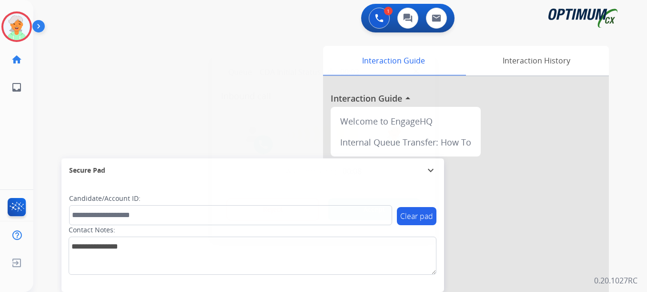
click at [351, 208] on button "Accept" at bounding box center [374, 209] width 92 height 22
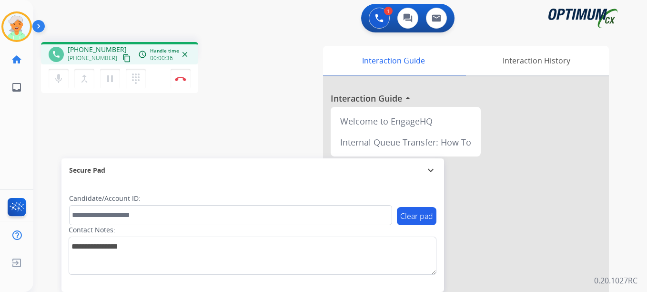
click at [122, 61] on mat-icon "content_copy" at bounding box center [126, 58] width 9 height 9
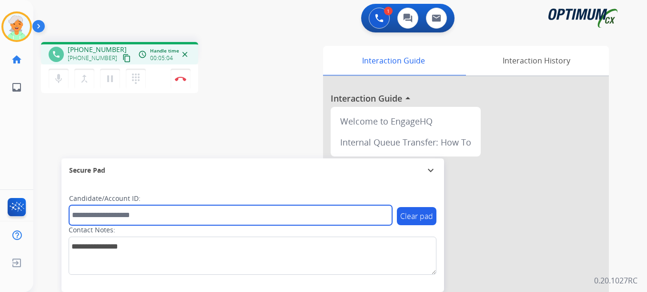
click at [95, 213] on input "text" at bounding box center [230, 215] width 323 height 20
paste input "*******"
type input "*******"
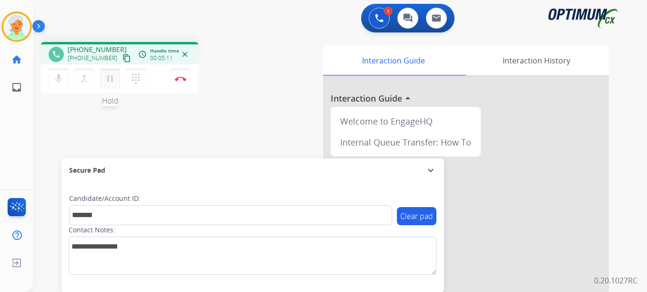
click at [110, 78] on mat-icon "pause" at bounding box center [109, 78] width 11 height 11
click at [196, 81] on div "mic Mute merge_type Bridge play_arrow Hold dialpad Dialpad Disconnect" at bounding box center [119, 78] width 157 height 29
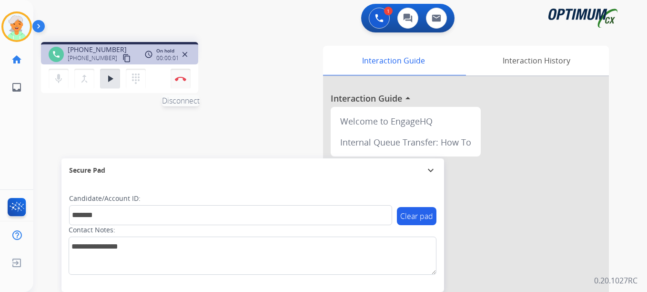
click at [178, 77] on img at bounding box center [180, 78] width 11 height 5
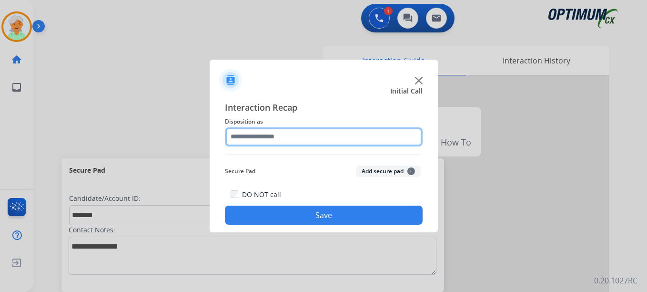
click at [284, 141] on input "text" at bounding box center [324, 136] width 198 height 19
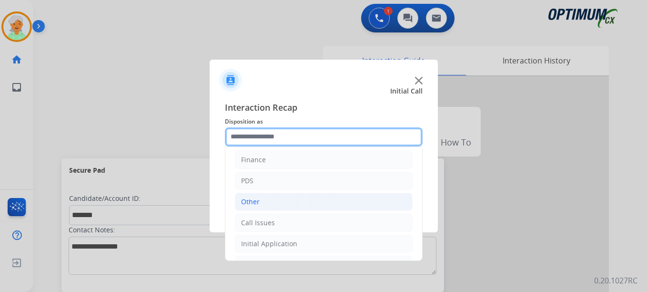
scroll to position [65, 0]
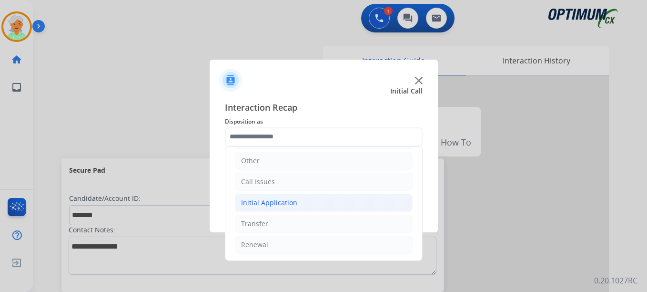
click at [279, 201] on div "Initial Application" at bounding box center [269, 203] width 56 height 10
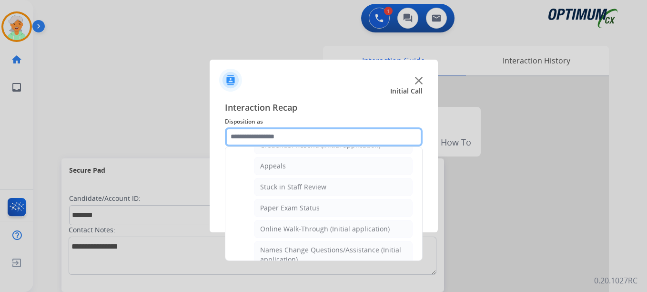
scroll to position [160, 0]
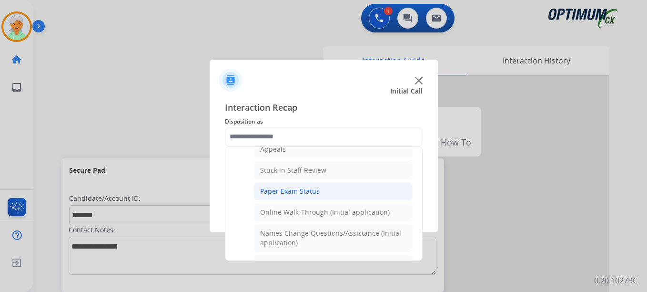
click at [292, 188] on div "Paper Exam Status" at bounding box center [290, 191] width 60 height 10
type input "**********"
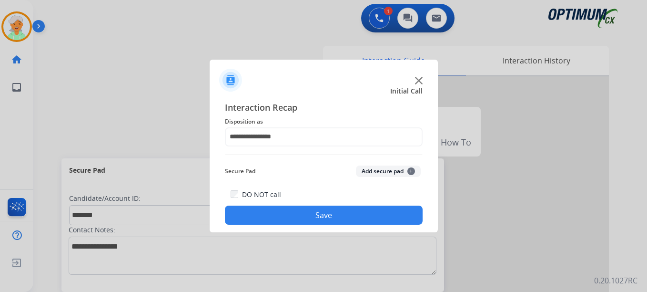
click at [300, 215] on button "Save" at bounding box center [324, 214] width 198 height 19
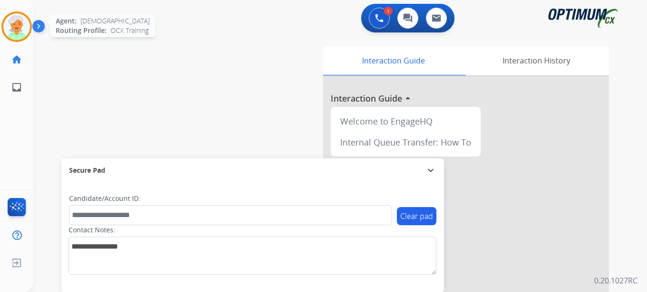
click at [4, 30] on img at bounding box center [16, 26] width 27 height 27
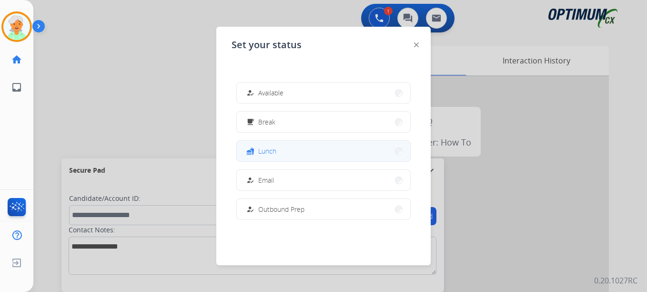
click at [268, 150] on span "Lunch" at bounding box center [267, 151] width 18 height 10
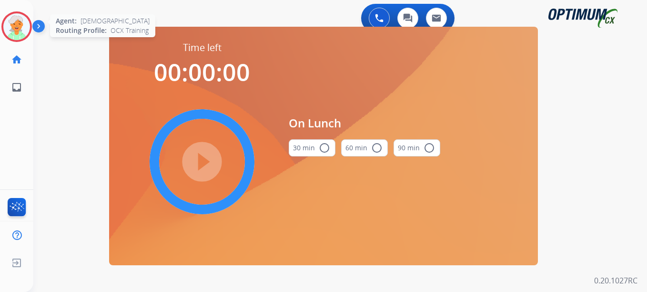
click at [9, 25] on img at bounding box center [16, 26] width 27 height 27
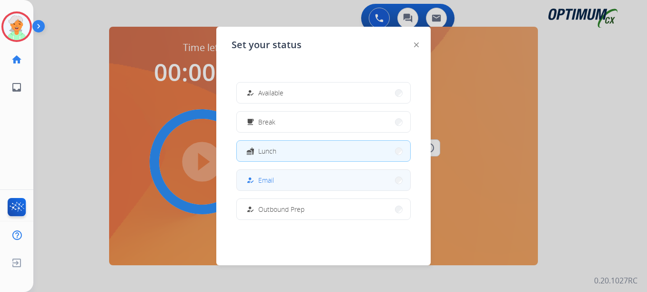
click at [286, 186] on button "how_to_reg Email" at bounding box center [323, 180] width 173 height 20
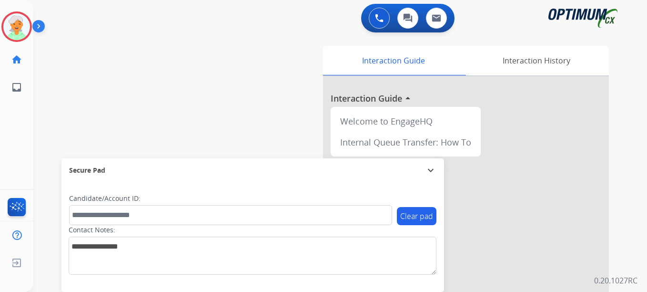
click at [0, 9] on div "Christi Email Edit Avatar Agent: Christi Routing Profile: OCX Training home Hom…" at bounding box center [16, 50] width 33 height 101
click at [10, 23] on img at bounding box center [16, 26] width 27 height 27
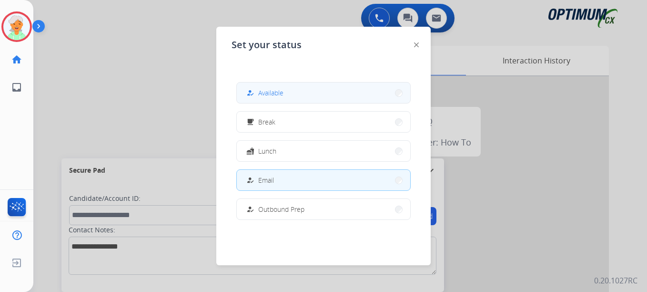
click at [254, 91] on div "how_to_reg" at bounding box center [251, 92] width 14 height 11
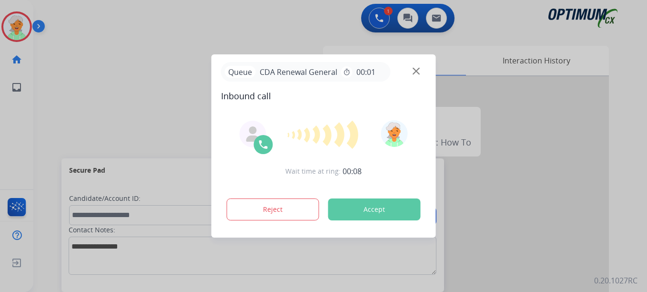
click at [364, 214] on button "Accept" at bounding box center [374, 209] width 92 height 22
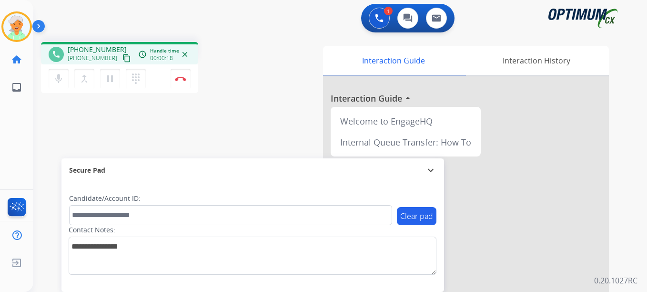
click at [122, 58] on mat-icon "content_copy" at bounding box center [126, 58] width 9 height 9
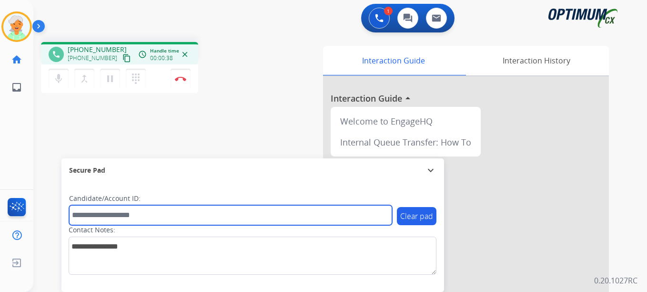
click at [98, 207] on input "text" at bounding box center [230, 215] width 323 height 20
paste input "*******"
type input "*******"
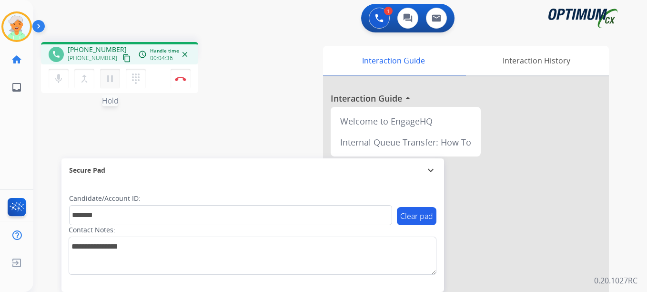
click at [111, 80] on mat-icon "pause" at bounding box center [109, 78] width 11 height 11
click at [175, 83] on button "Disconnect" at bounding box center [181, 79] width 20 height 20
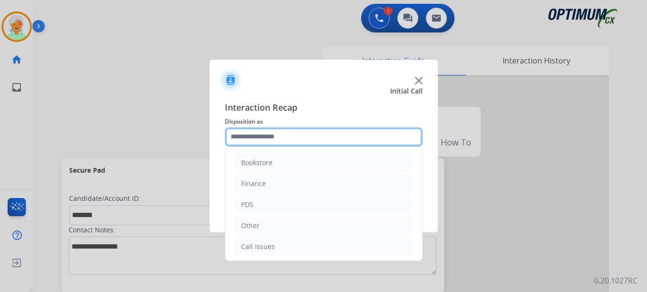
click at [285, 136] on input "text" at bounding box center [324, 136] width 198 height 19
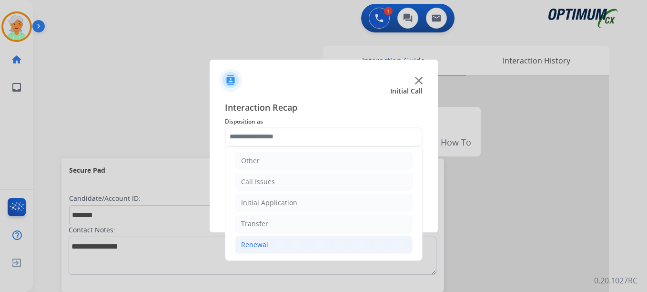
click at [257, 242] on div "Renewal" at bounding box center [254, 245] width 27 height 10
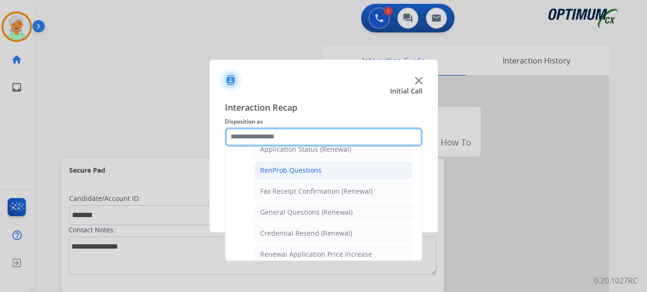
scroll to position [255, 0]
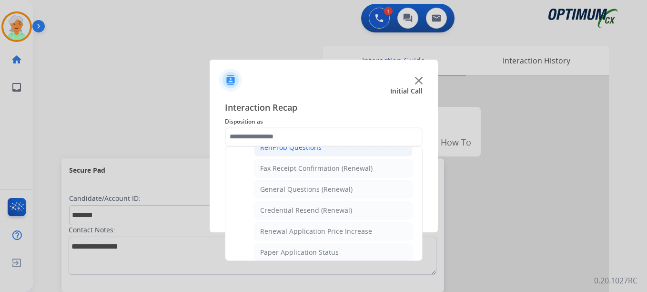
click at [285, 187] on div "General Questions (Renewal)" at bounding box center [306, 189] width 92 height 10
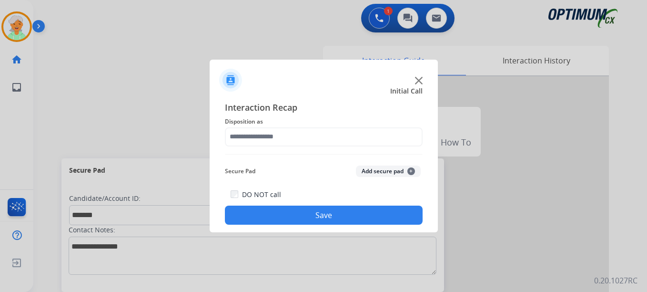
type input "**********"
click at [286, 223] on button "Save" at bounding box center [324, 214] width 198 height 19
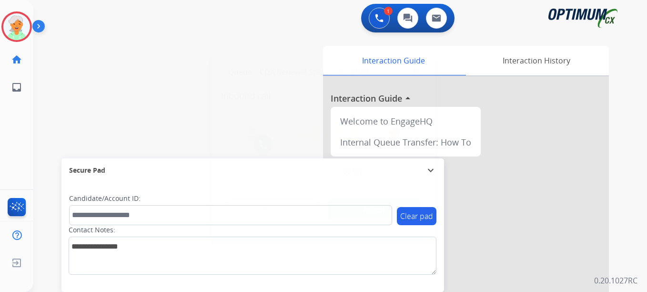
click at [350, 215] on button "Accept" at bounding box center [374, 209] width 92 height 22
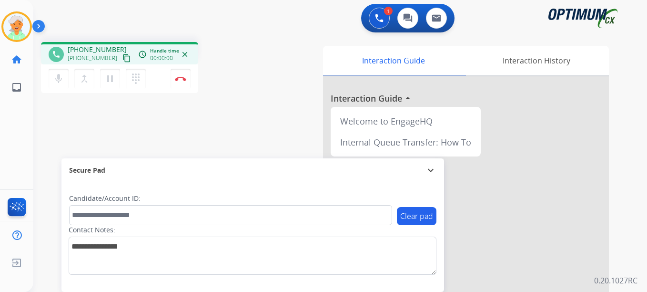
click at [122, 56] on mat-icon "content_copy" at bounding box center [126, 58] width 9 height 9
click at [109, 82] on mat-icon "pause" at bounding box center [109, 78] width 11 height 11
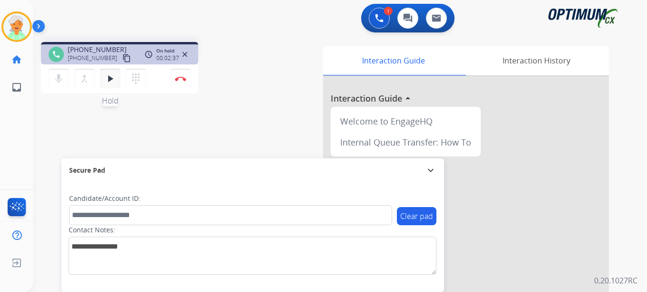
click at [111, 81] on mat-icon "play_arrow" at bounding box center [109, 78] width 11 height 11
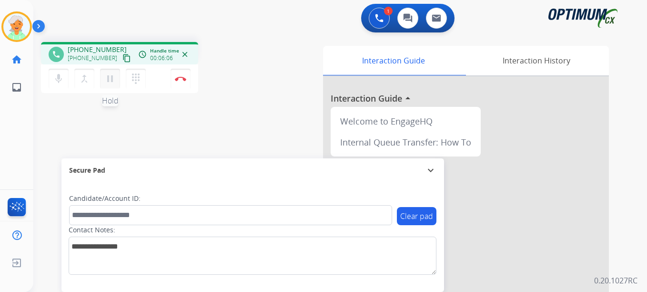
click at [115, 81] on mat-icon "pause" at bounding box center [109, 78] width 11 height 11
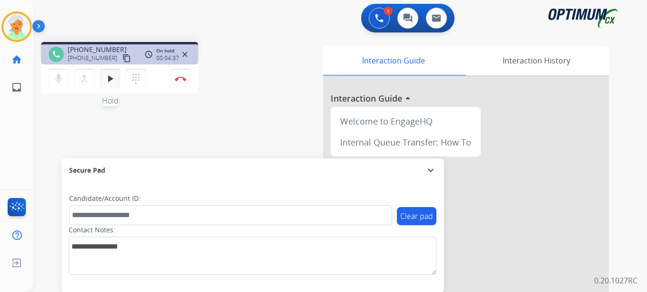
click at [110, 78] on mat-icon "play_arrow" at bounding box center [109, 78] width 11 height 11
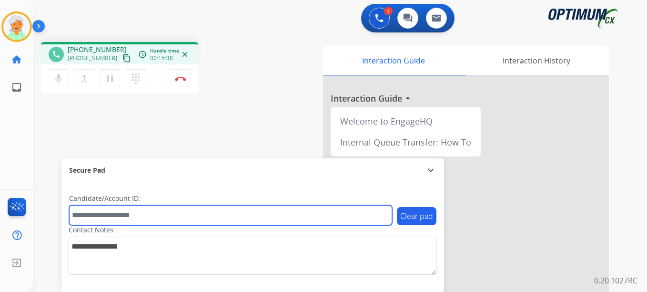
click at [91, 217] on input "text" at bounding box center [230, 215] width 323 height 20
paste input "*******"
type input "*******"
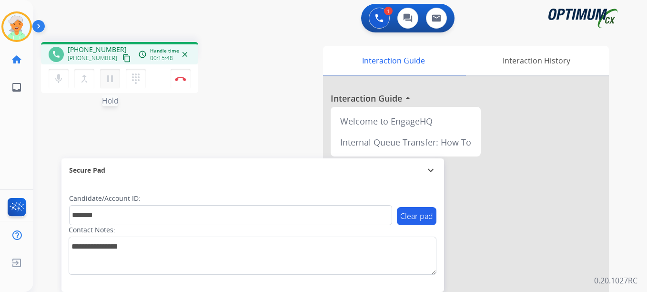
click at [110, 82] on mat-icon "pause" at bounding box center [109, 78] width 11 height 11
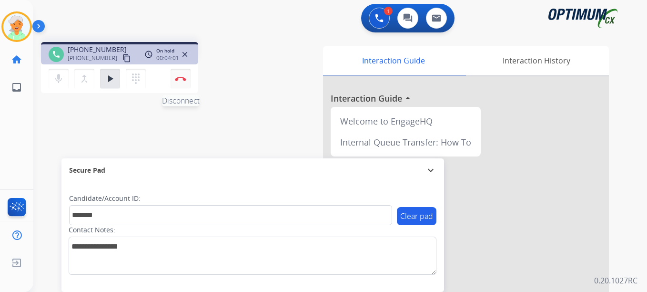
click at [177, 78] on img at bounding box center [180, 78] width 11 height 5
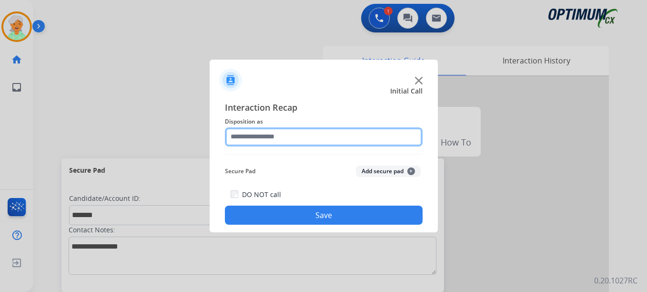
click at [249, 138] on input "text" at bounding box center [324, 136] width 198 height 19
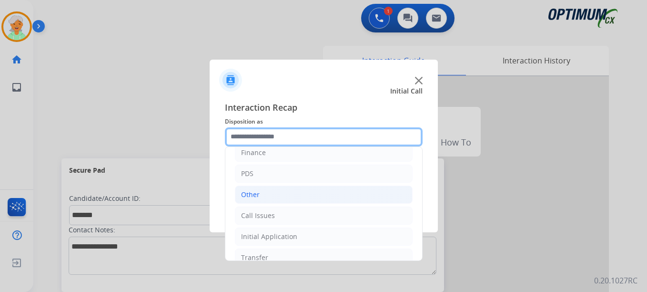
scroll to position [65, 0]
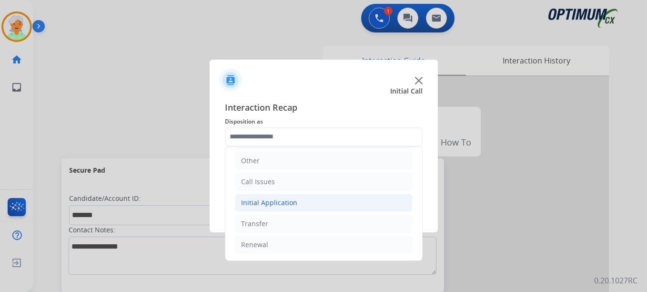
click at [267, 200] on div "Initial Application" at bounding box center [269, 203] width 56 height 10
click at [284, 222] on div "Credential Resend (Initial application)" at bounding box center [320, 224] width 121 height 10
type input "**********"
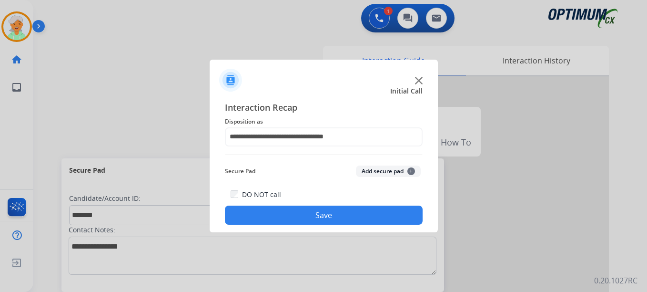
click at [297, 213] on button "Save" at bounding box center [324, 214] width 198 height 19
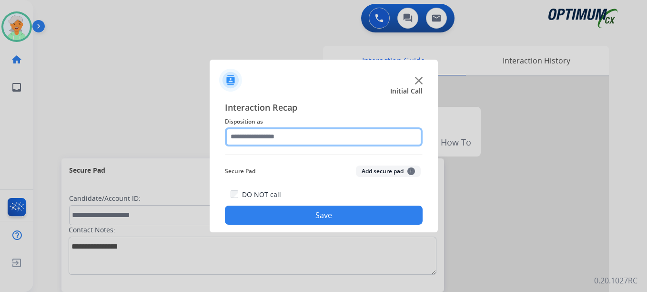
click at [234, 130] on input "text" at bounding box center [324, 136] width 198 height 19
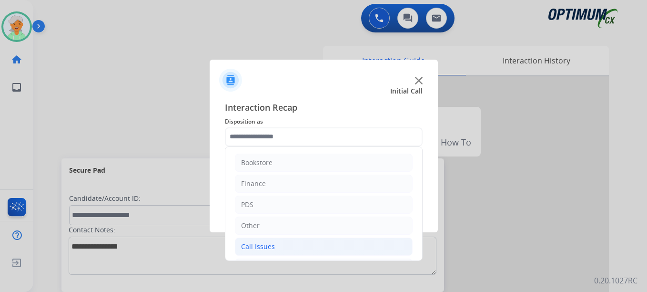
click at [266, 245] on div "Call Issues" at bounding box center [258, 247] width 34 height 10
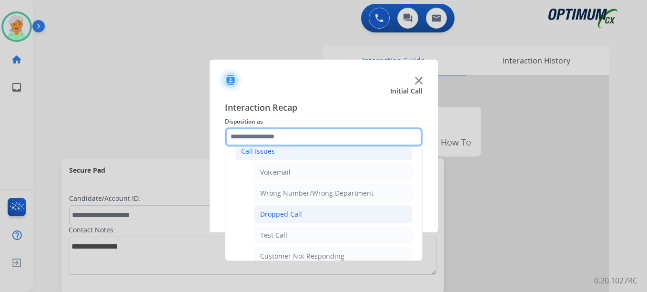
scroll to position [143, 0]
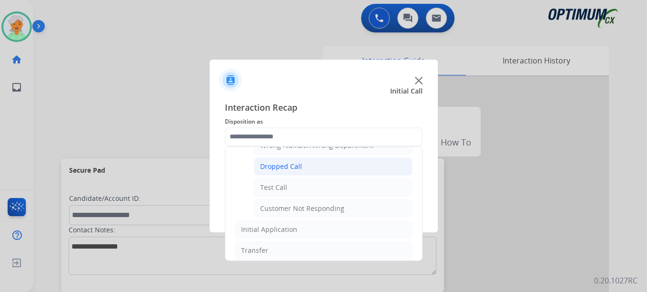
click at [288, 164] on div "Dropped Call" at bounding box center [281, 167] width 42 height 10
type input "**********"
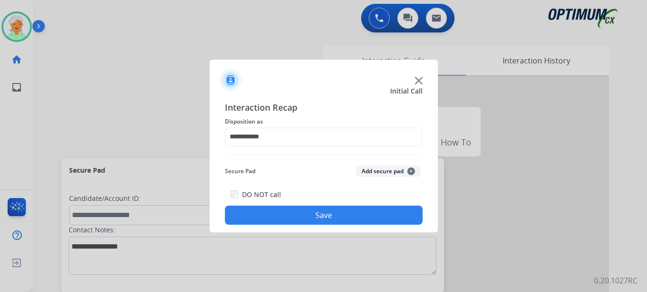
click at [289, 218] on button "Save" at bounding box center [324, 214] width 198 height 19
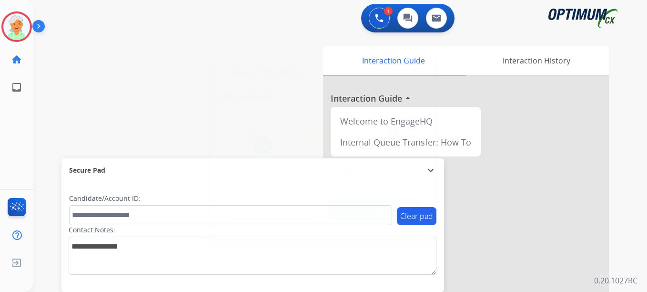
click at [374, 201] on button "Accept" at bounding box center [374, 209] width 92 height 22
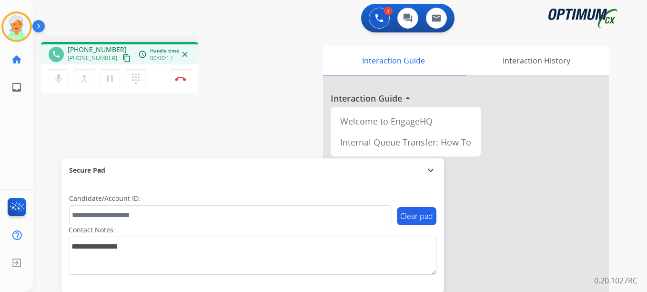
click at [122, 56] on mat-icon "content_copy" at bounding box center [126, 58] width 9 height 9
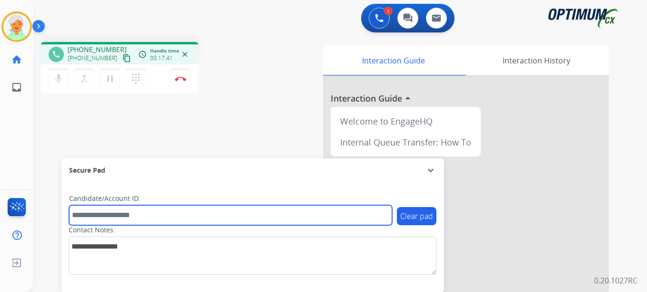
click at [99, 215] on input "text" at bounding box center [230, 215] width 323 height 20
paste input "*******"
type input "*******"
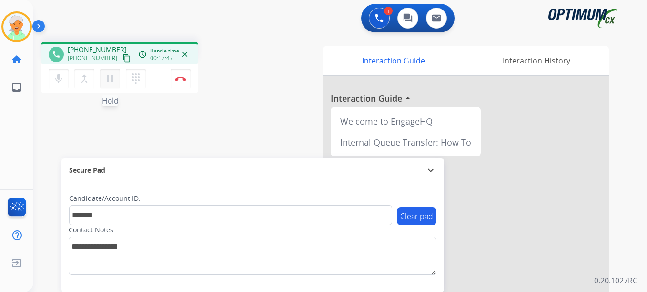
click at [111, 80] on mat-icon "pause" at bounding box center [109, 78] width 11 height 11
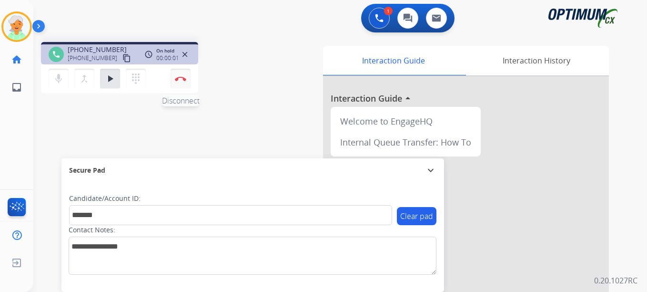
click at [181, 81] on button "Disconnect" at bounding box center [181, 79] width 20 height 20
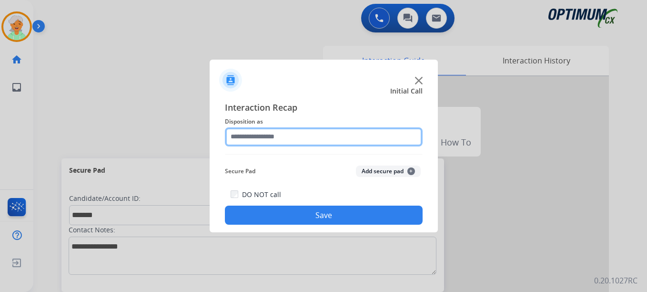
click at [278, 135] on input "text" at bounding box center [324, 136] width 198 height 19
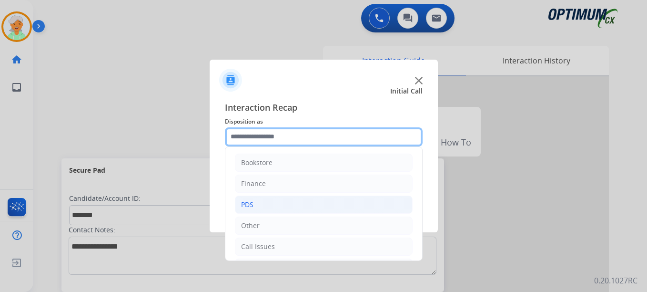
scroll to position [48, 0]
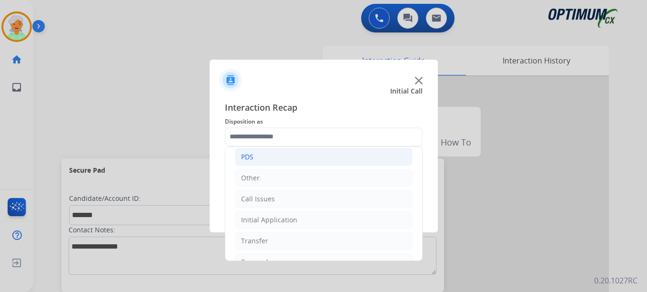
click at [263, 158] on li "PDS" at bounding box center [324, 157] width 178 height 18
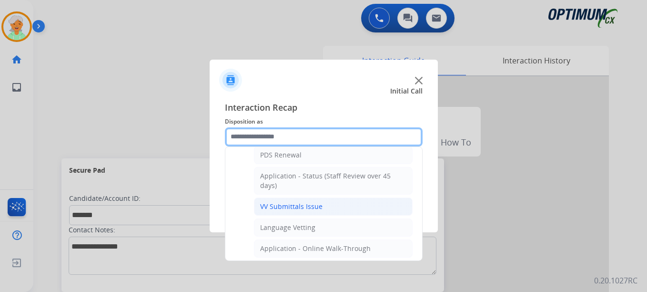
scroll to position [191, 0]
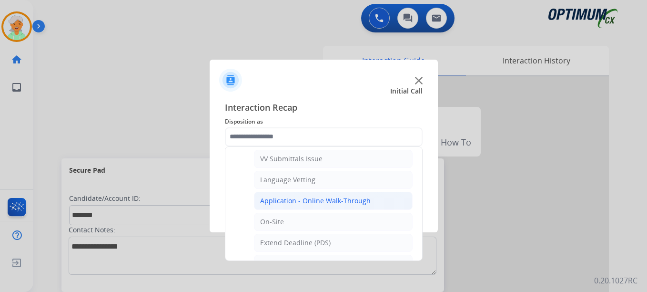
click at [293, 204] on div "Application - Online Walk-Through" at bounding box center [315, 201] width 111 height 10
type input "**********"
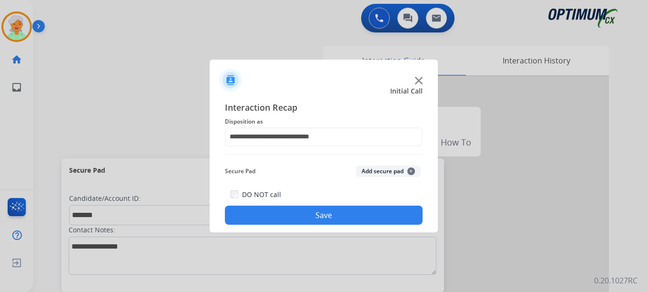
click at [336, 220] on button "Save" at bounding box center [324, 214] width 198 height 19
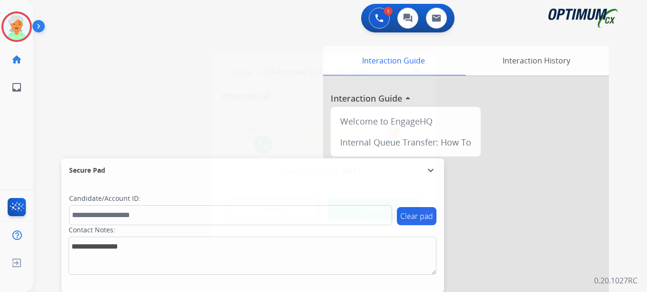
click at [394, 206] on button "Accept" at bounding box center [374, 209] width 92 height 22
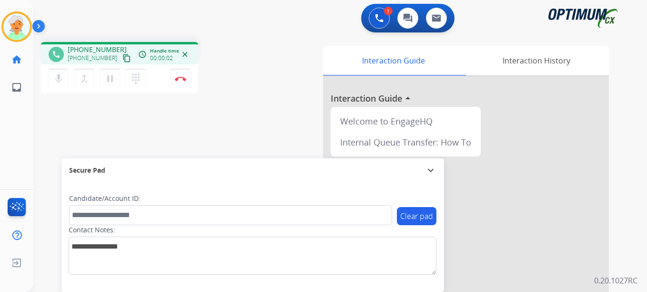
click at [122, 56] on mat-icon "content_copy" at bounding box center [126, 58] width 9 height 9
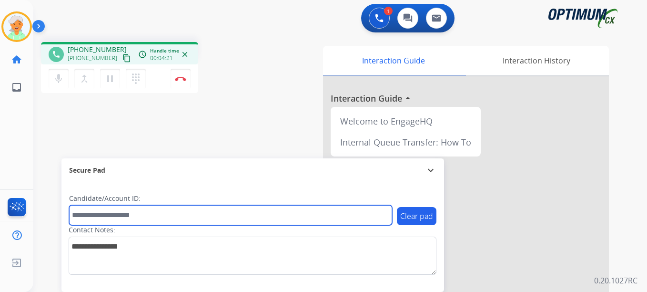
click at [91, 214] on input "text" at bounding box center [230, 215] width 323 height 20
paste input "*******"
type input "*******"
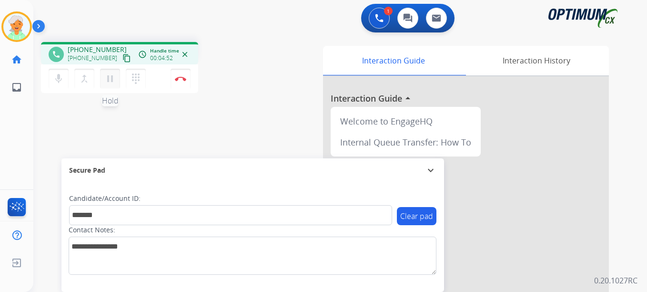
click at [110, 76] on mat-icon "pause" at bounding box center [109, 78] width 11 height 11
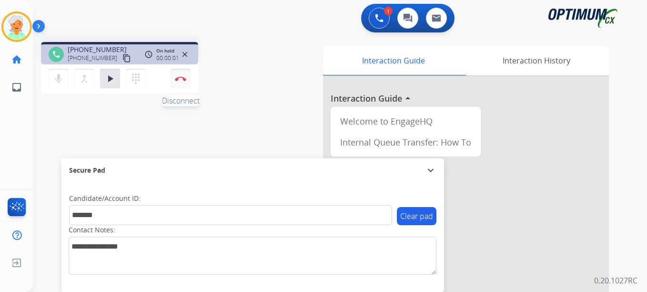
click at [177, 75] on button "Disconnect" at bounding box center [181, 79] width 20 height 20
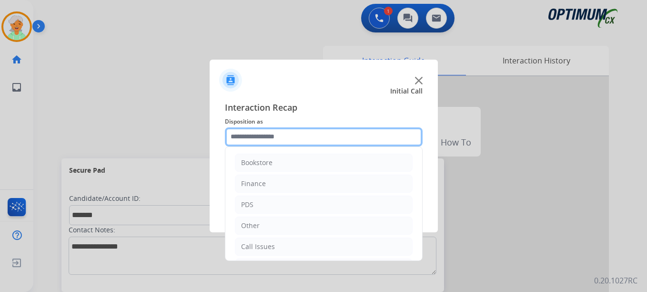
click at [321, 140] on input "text" at bounding box center [324, 136] width 198 height 19
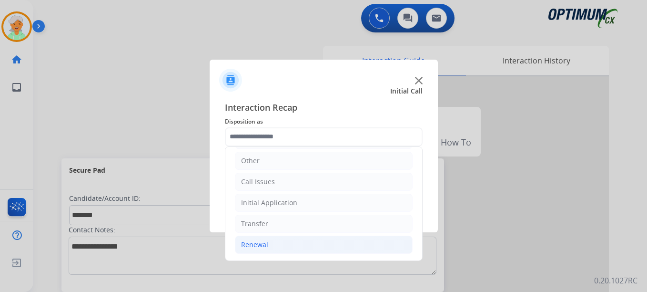
click at [275, 240] on li "Renewal" at bounding box center [324, 244] width 178 height 18
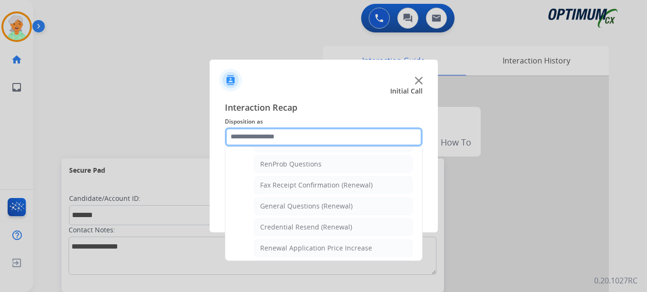
scroll to position [255, 0]
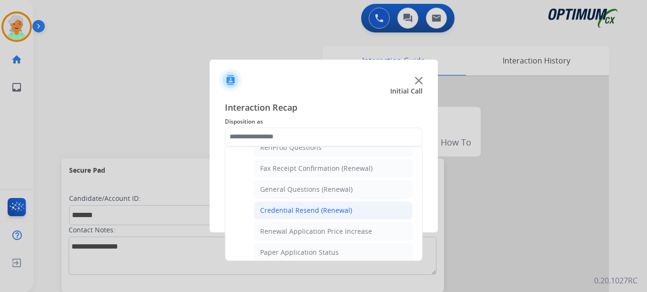
click at [274, 211] on div "Credential Resend (Renewal)" at bounding box center [306, 210] width 92 height 10
type input "**********"
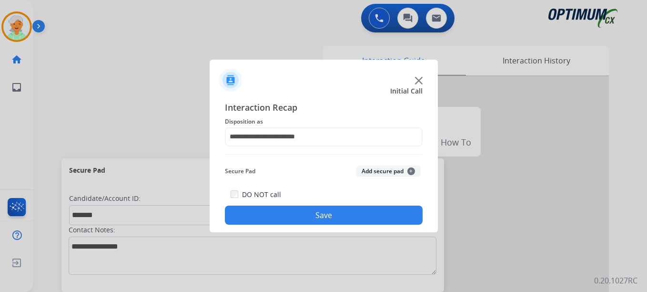
click at [288, 213] on button "Save" at bounding box center [324, 214] width 198 height 19
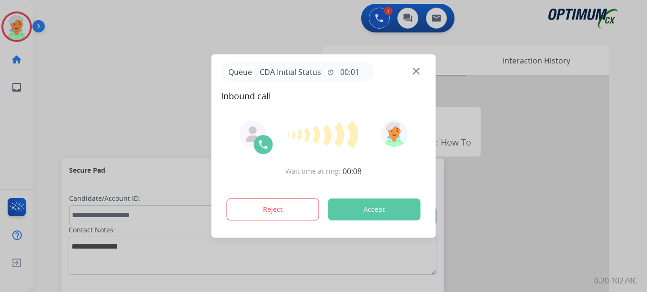
click at [343, 200] on button "Accept" at bounding box center [374, 209] width 92 height 22
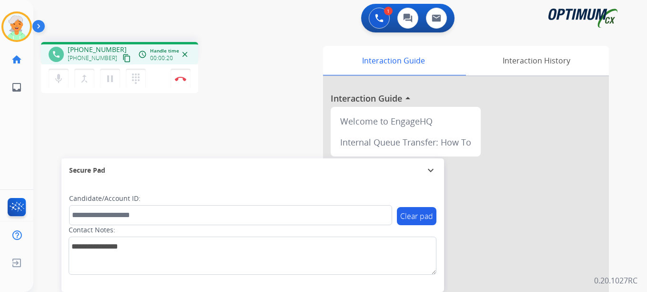
click at [122, 61] on mat-icon "content_copy" at bounding box center [126, 58] width 9 height 9
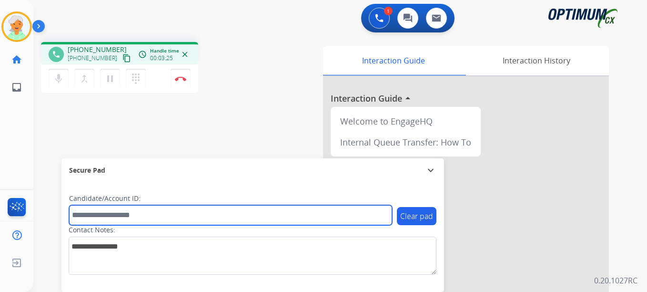
click at [102, 217] on input "text" at bounding box center [230, 215] width 323 height 20
paste input "*******"
type input "*******"
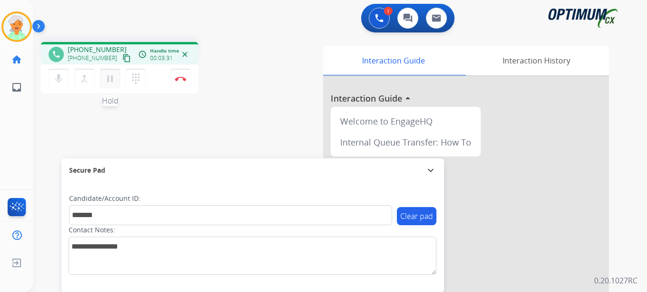
click at [115, 78] on mat-icon "pause" at bounding box center [109, 78] width 11 height 11
click at [171, 79] on button "Disconnect" at bounding box center [181, 79] width 20 height 20
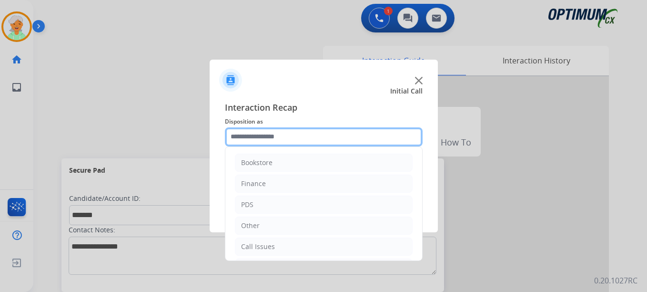
click at [289, 134] on input "text" at bounding box center [324, 136] width 198 height 19
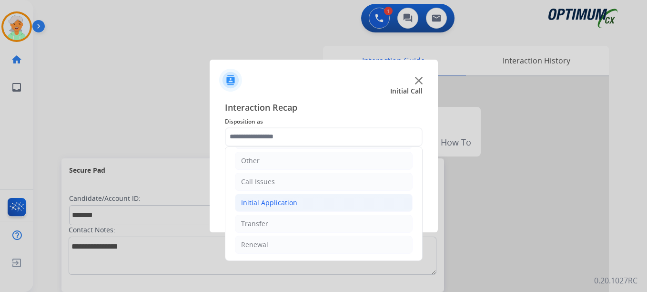
click at [271, 203] on div "Initial Application" at bounding box center [269, 203] width 56 height 10
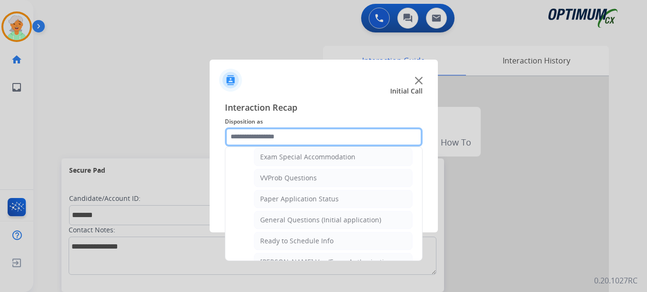
scroll to position [541, 0]
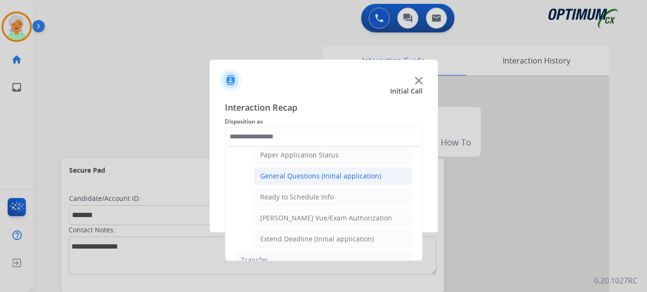
click at [310, 177] on div "General Questions (Initial application)" at bounding box center [320, 176] width 121 height 10
type input "**********"
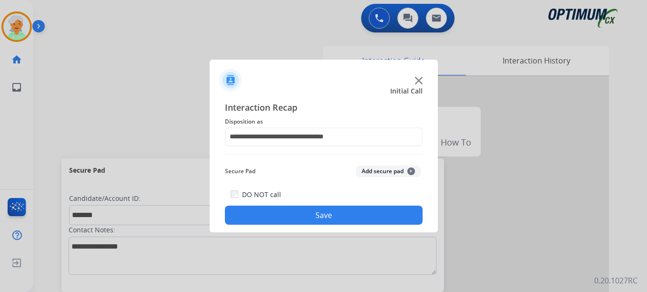
click at [309, 214] on button "Save" at bounding box center [324, 214] width 198 height 19
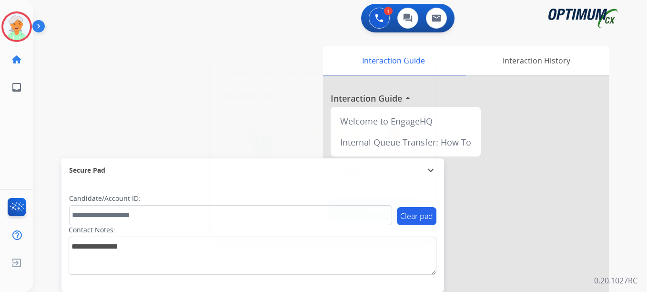
click at [360, 204] on button "Accept" at bounding box center [374, 209] width 92 height 22
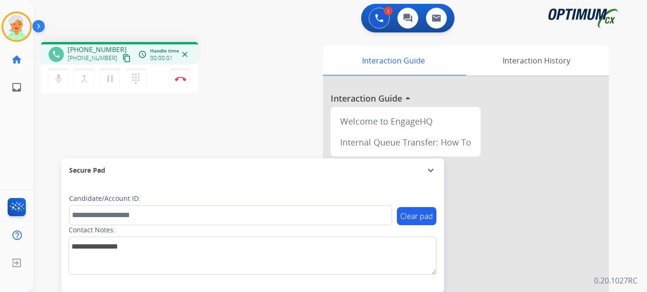
click at [122, 59] on mat-icon "content_copy" at bounding box center [126, 58] width 9 height 9
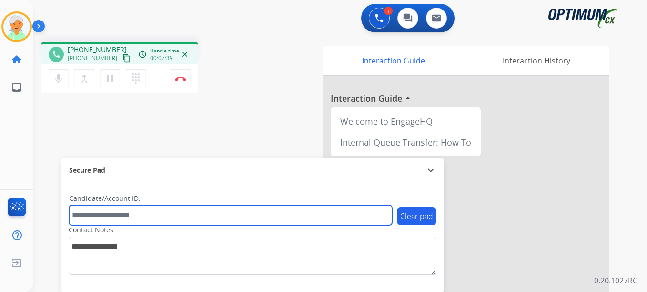
click at [100, 213] on input "text" at bounding box center [230, 215] width 323 height 20
paste input "*******"
type input "*******"
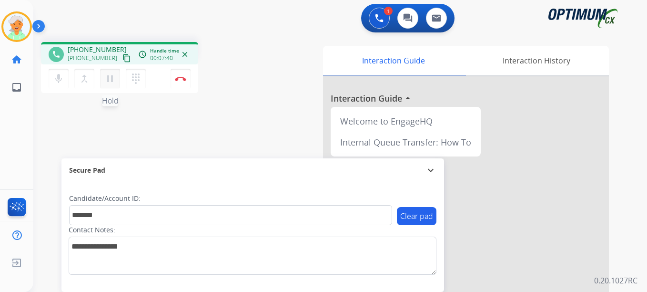
click at [110, 78] on mat-icon "pause" at bounding box center [109, 78] width 11 height 11
click at [175, 80] on img at bounding box center [180, 78] width 11 height 5
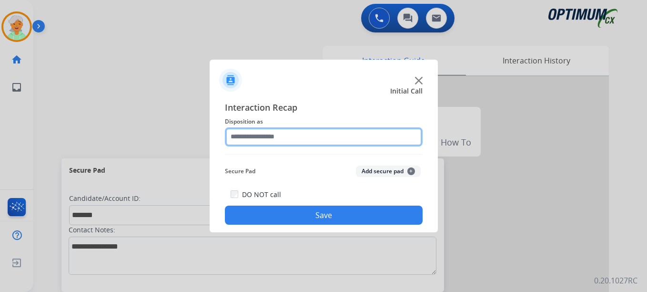
click at [269, 139] on input "text" at bounding box center [324, 136] width 198 height 19
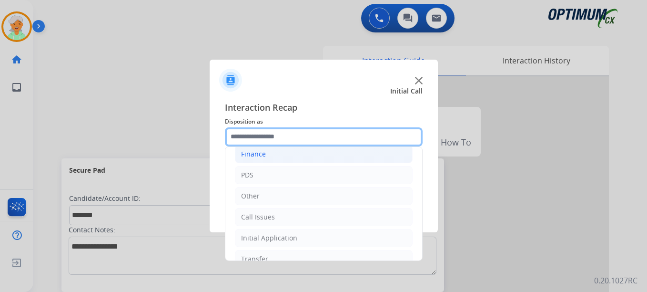
scroll to position [65, 0]
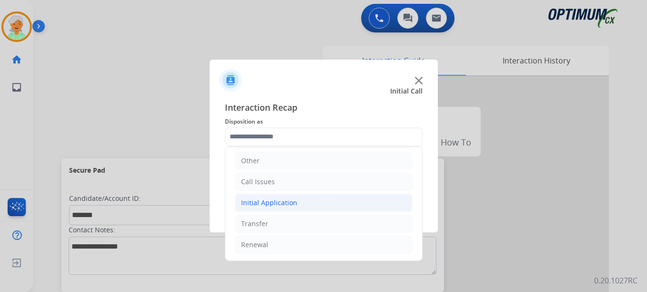
click at [261, 201] on div "Initial Application" at bounding box center [269, 203] width 56 height 10
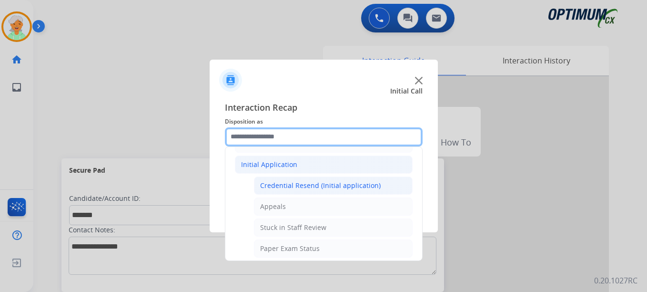
scroll to position [160, 0]
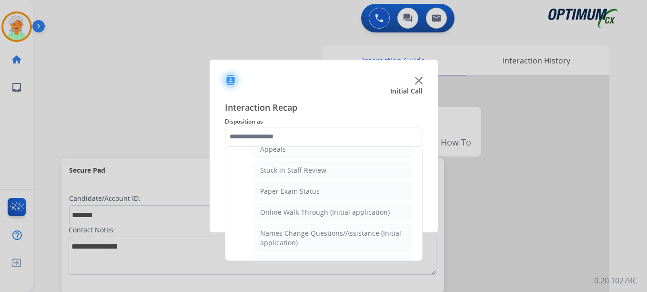
click at [272, 213] on div "Online Walk-Through (Initial application)" at bounding box center [325, 212] width 130 height 10
type input "**********"
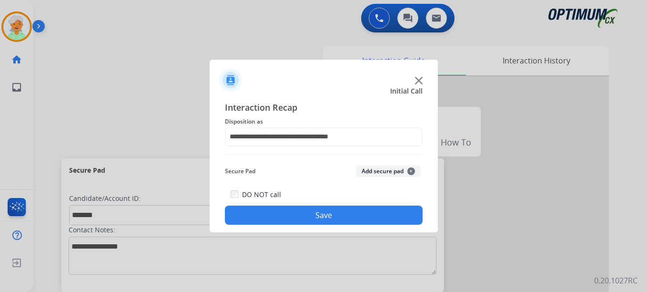
click at [280, 213] on button "Save" at bounding box center [324, 214] width 198 height 19
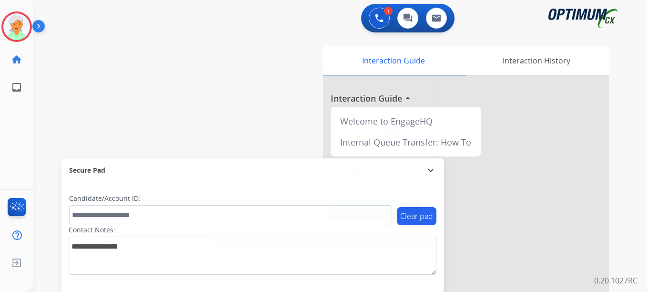
click at [377, 207] on button "Accept" at bounding box center [374, 209] width 92 height 22
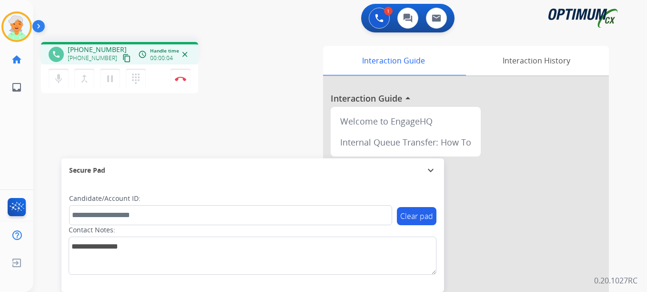
click at [122, 61] on mat-icon "content_copy" at bounding box center [126, 58] width 9 height 9
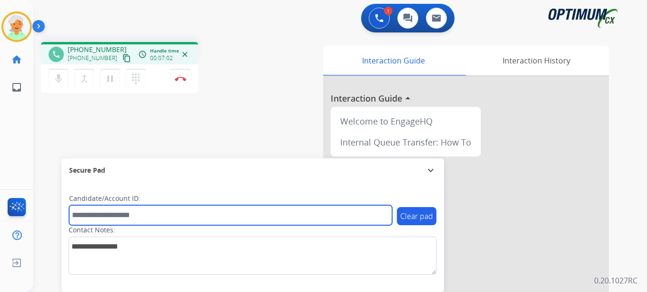
click at [101, 214] on input "text" at bounding box center [230, 215] width 323 height 20
paste input "*******"
type input "*******"
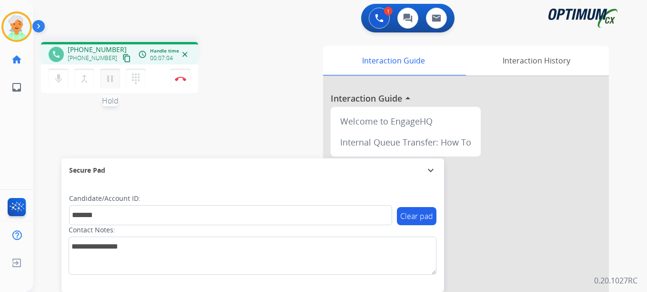
click at [110, 78] on mat-icon "pause" at bounding box center [109, 78] width 11 height 11
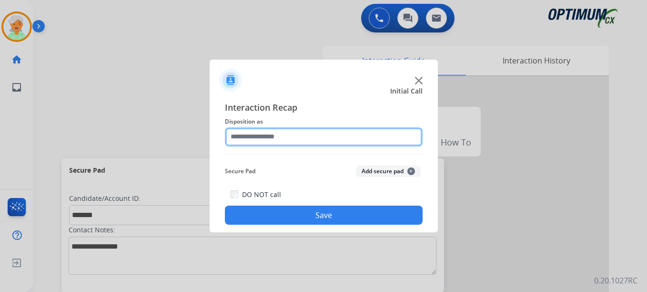
click at [251, 138] on input "text" at bounding box center [324, 136] width 198 height 19
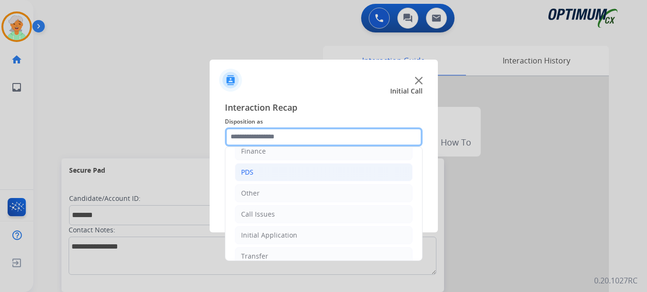
scroll to position [65, 0]
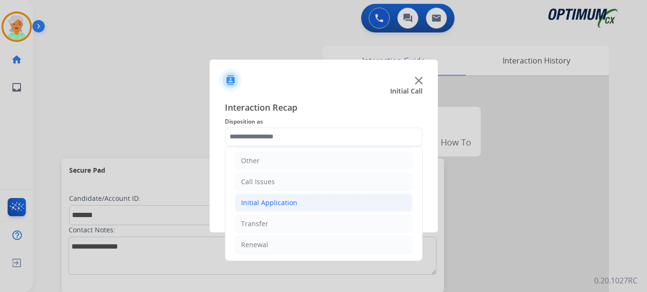
click at [272, 201] on div "Initial Application" at bounding box center [269, 203] width 56 height 10
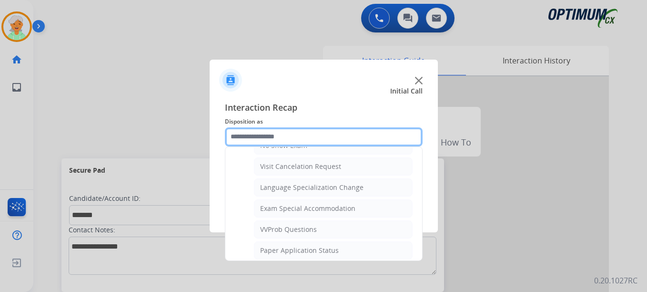
scroll to position [494, 0]
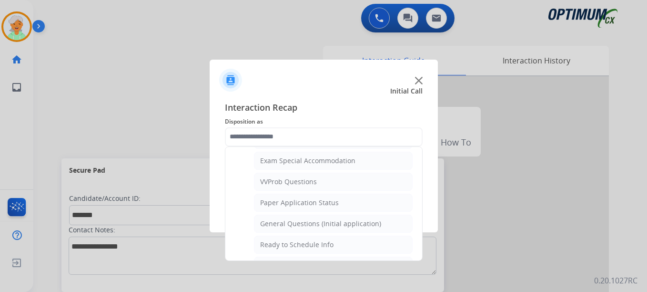
click at [299, 223] on div "General Questions (Initial application)" at bounding box center [320, 224] width 121 height 10
type input "**********"
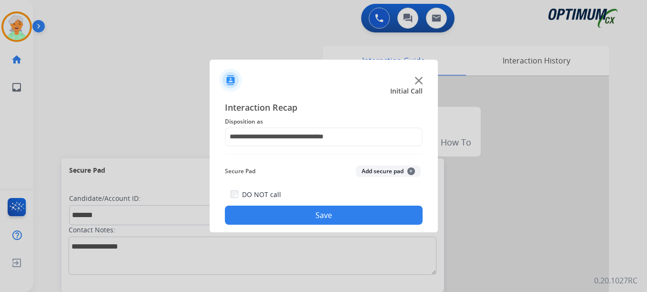
click at [301, 212] on button "Save" at bounding box center [324, 214] width 198 height 19
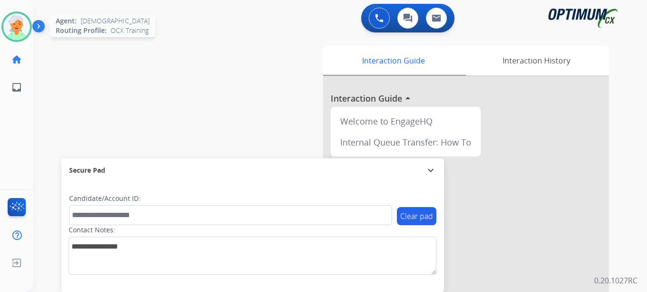
click at [14, 31] on img at bounding box center [16, 26] width 27 height 27
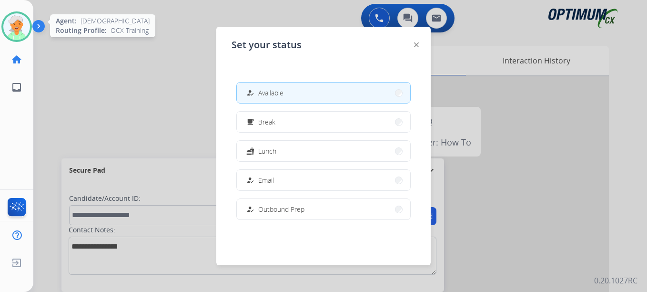
click at [8, 20] on img at bounding box center [16, 26] width 27 height 27
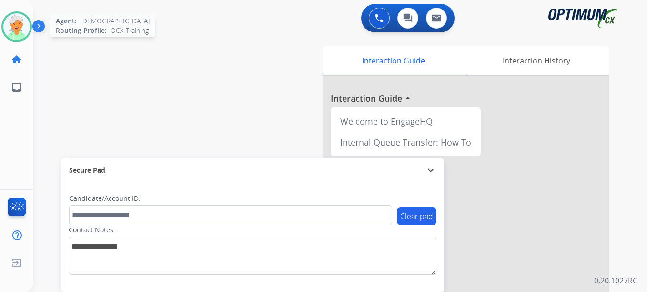
click at [17, 37] on img at bounding box center [16, 26] width 27 height 27
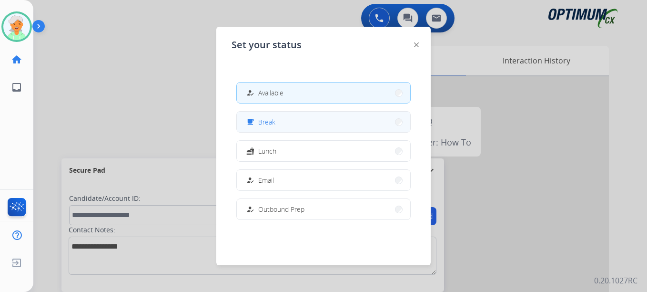
click at [259, 126] on div "free_breakfast Break" at bounding box center [259, 121] width 31 height 11
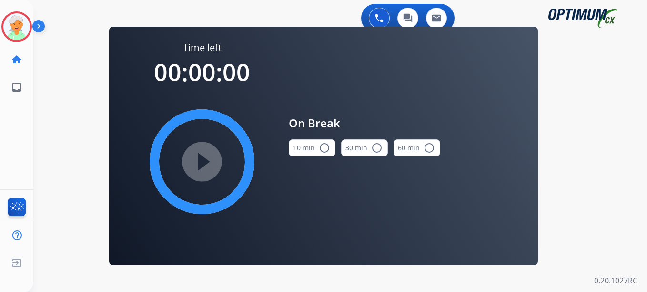
click at [324, 149] on mat-icon "radio_button_unchecked" at bounding box center [324, 147] width 11 height 11
click at [205, 159] on mat-icon "play_circle_filled" at bounding box center [201, 161] width 11 height 11
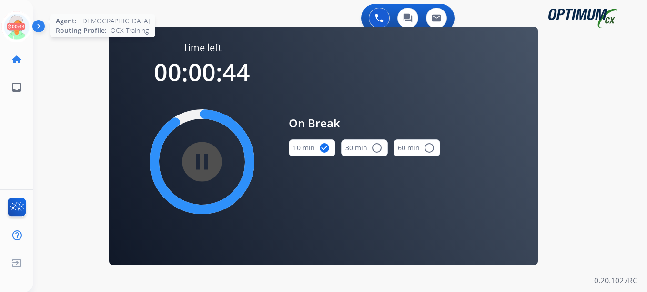
click at [4, 23] on icon at bounding box center [16, 26] width 31 height 31
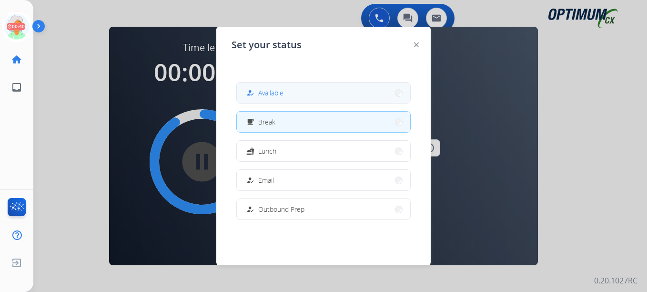
click at [278, 97] on div "how_to_reg Available" at bounding box center [263, 92] width 39 height 11
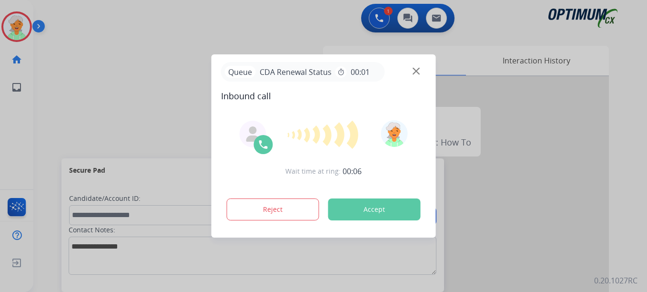
click at [10, 111] on div at bounding box center [323, 146] width 647 height 292
click at [358, 211] on button "Accept" at bounding box center [374, 209] width 92 height 22
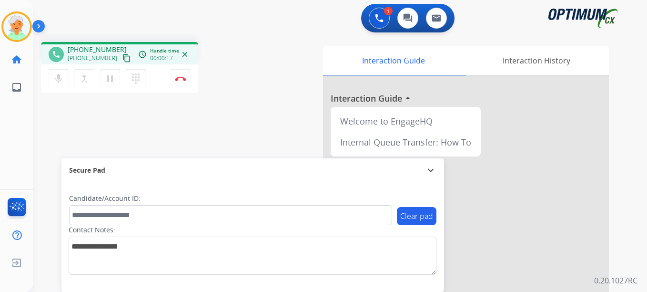
click at [122, 60] on mat-icon "content_copy" at bounding box center [126, 58] width 9 height 9
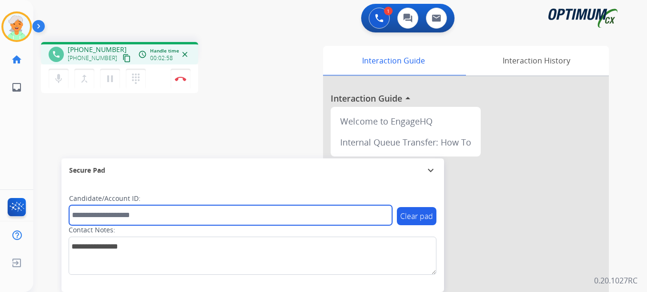
click at [108, 211] on input "text" at bounding box center [230, 215] width 323 height 20
paste input "*******"
type input "*******"
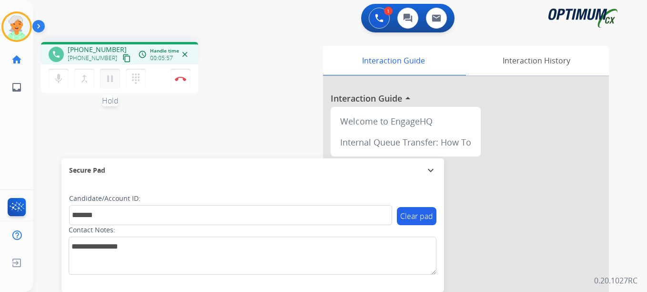
click at [110, 82] on mat-icon "pause" at bounding box center [109, 78] width 11 height 11
click at [182, 81] on img at bounding box center [180, 78] width 11 height 5
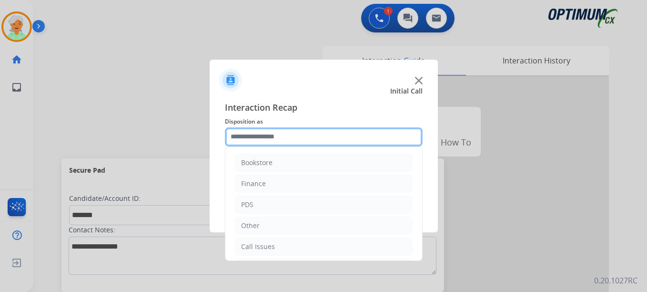
click at [276, 131] on input "text" at bounding box center [324, 136] width 198 height 19
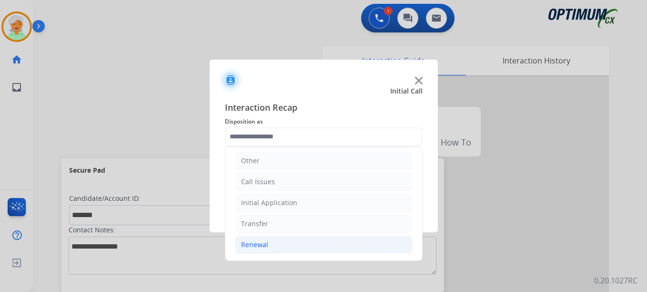
click at [274, 245] on li "Renewal" at bounding box center [324, 244] width 178 height 18
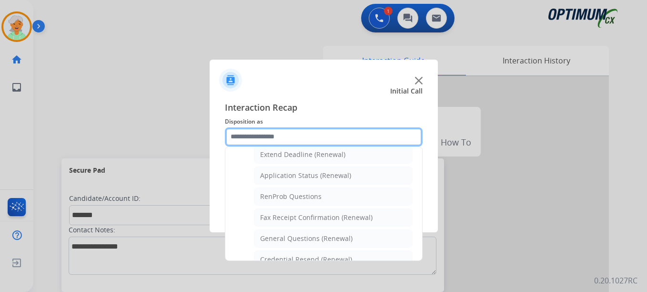
scroll to position [208, 0]
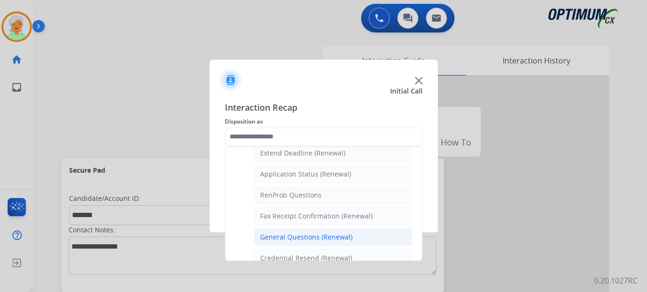
click at [299, 241] on div "General Questions (Renewal)" at bounding box center [306, 237] width 92 height 10
type input "**********"
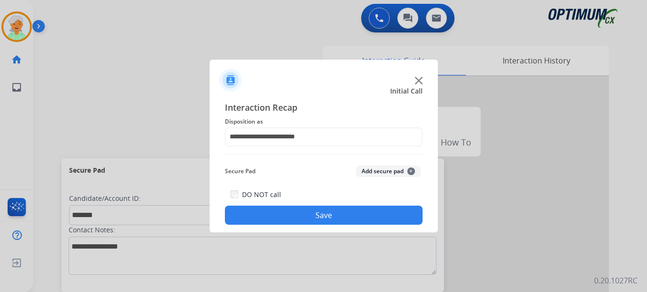
click at [300, 212] on button "Save" at bounding box center [324, 214] width 198 height 19
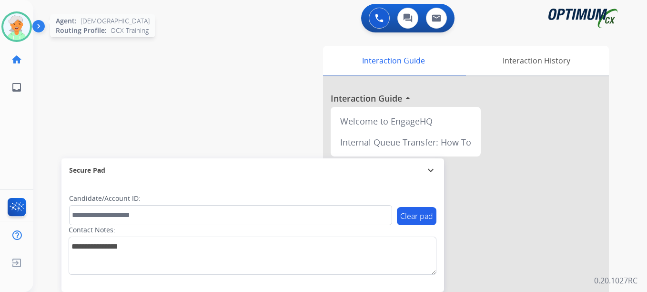
click at [14, 19] on img at bounding box center [16, 26] width 27 height 27
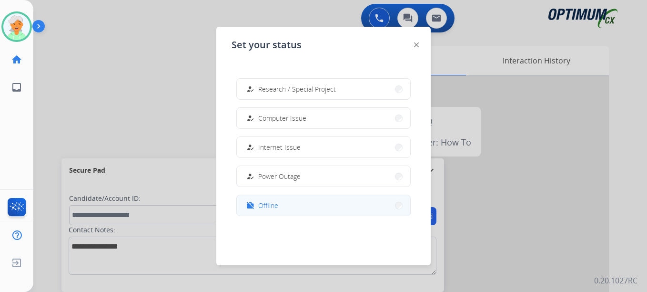
scroll to position [238, 0]
click at [275, 205] on span "Offline" at bounding box center [268, 204] width 20 height 10
